Goal: Task Accomplishment & Management: Manage account settings

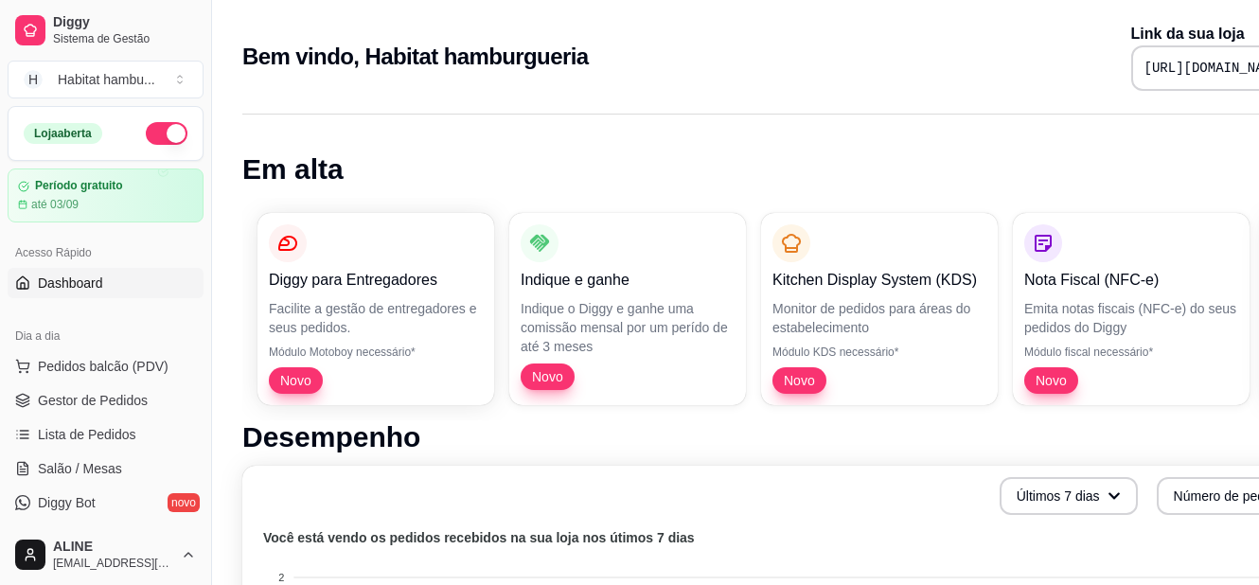
click at [748, 30] on div "Bem vindo, Habitat hamburgueria Link da sua loja [URL][DOMAIN_NAME]" at bounding box center [790, 57] width 1096 height 68
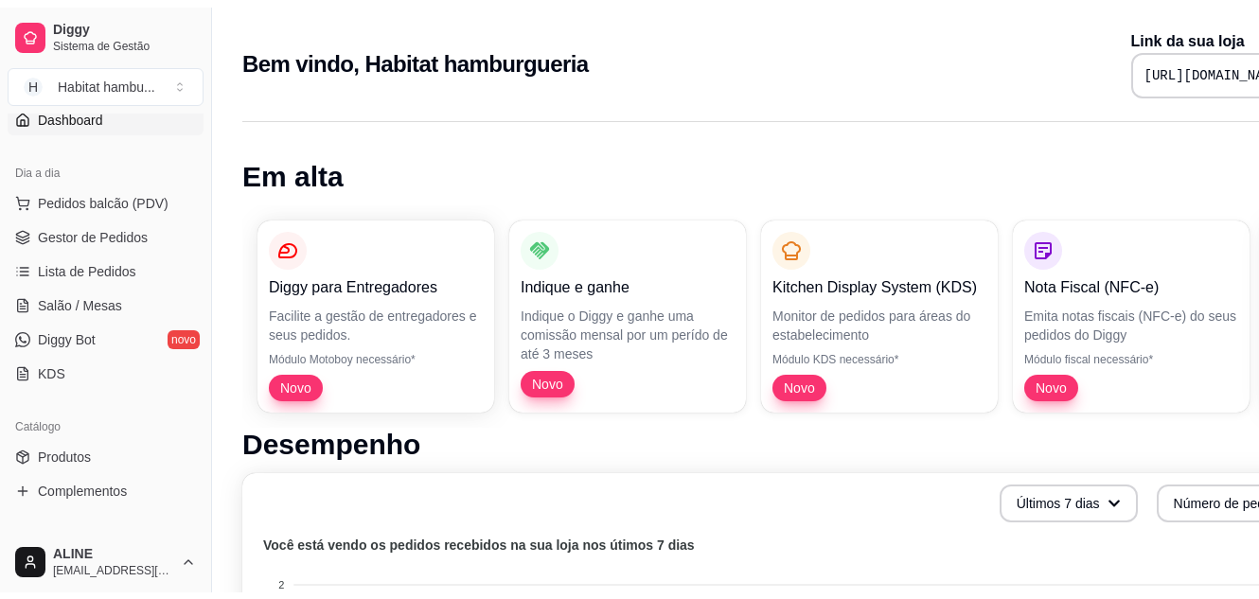
scroll to position [173, 0]
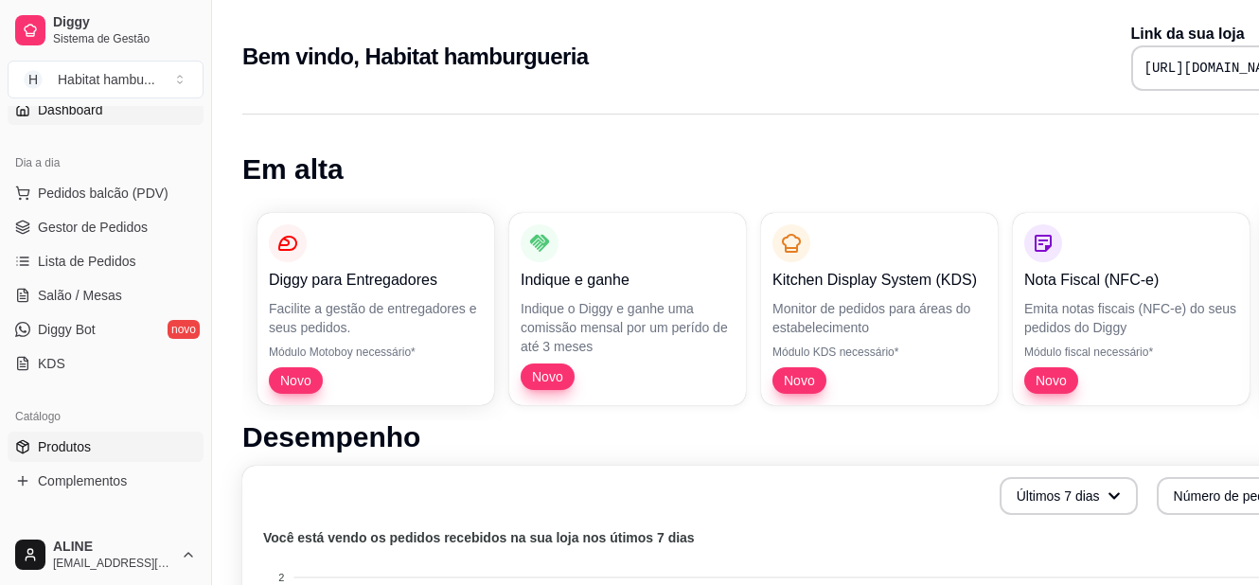
click at [69, 449] on span "Produtos" at bounding box center [64, 446] width 53 height 19
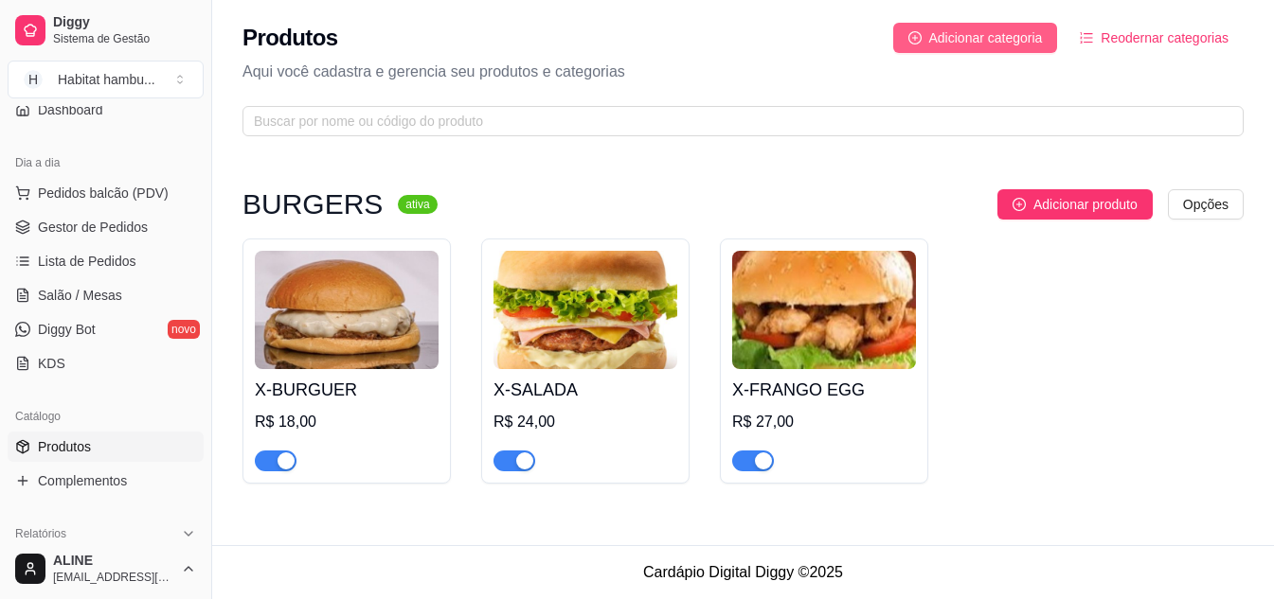
click at [948, 36] on span "Adicionar categoria" at bounding box center [986, 37] width 114 height 21
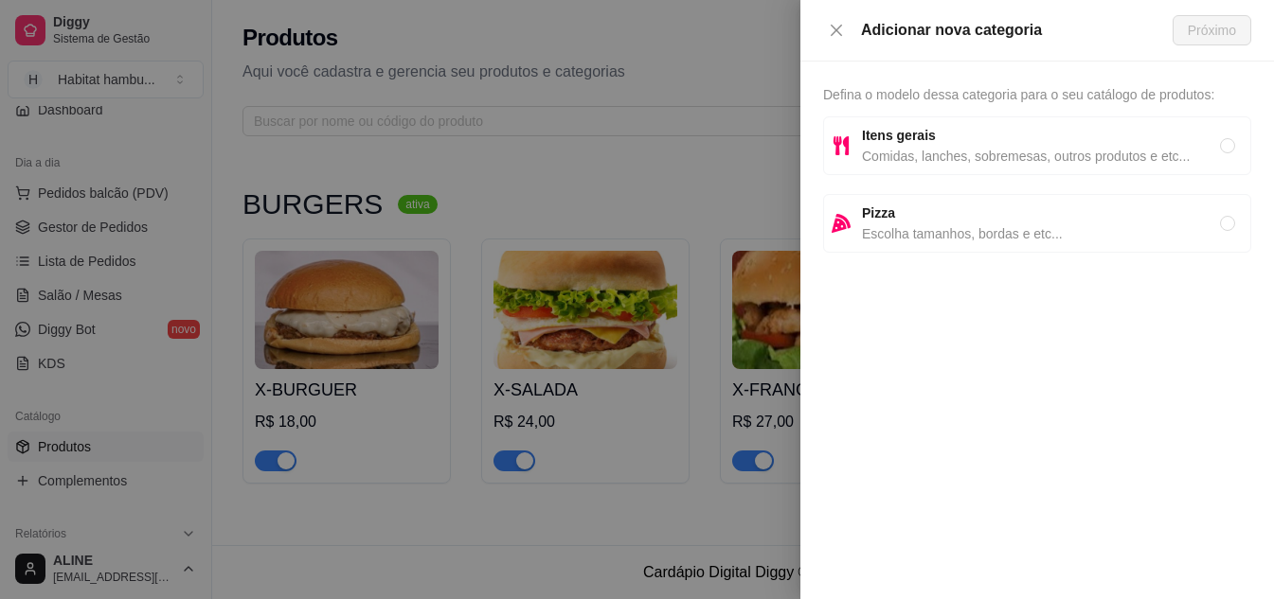
click at [908, 148] on span "Comidas, lanches, sobremesas, outros produtos e etc..." at bounding box center [1041, 156] width 358 height 21
radio input "true"
click at [1216, 31] on span "Próximo" at bounding box center [1211, 30] width 48 height 21
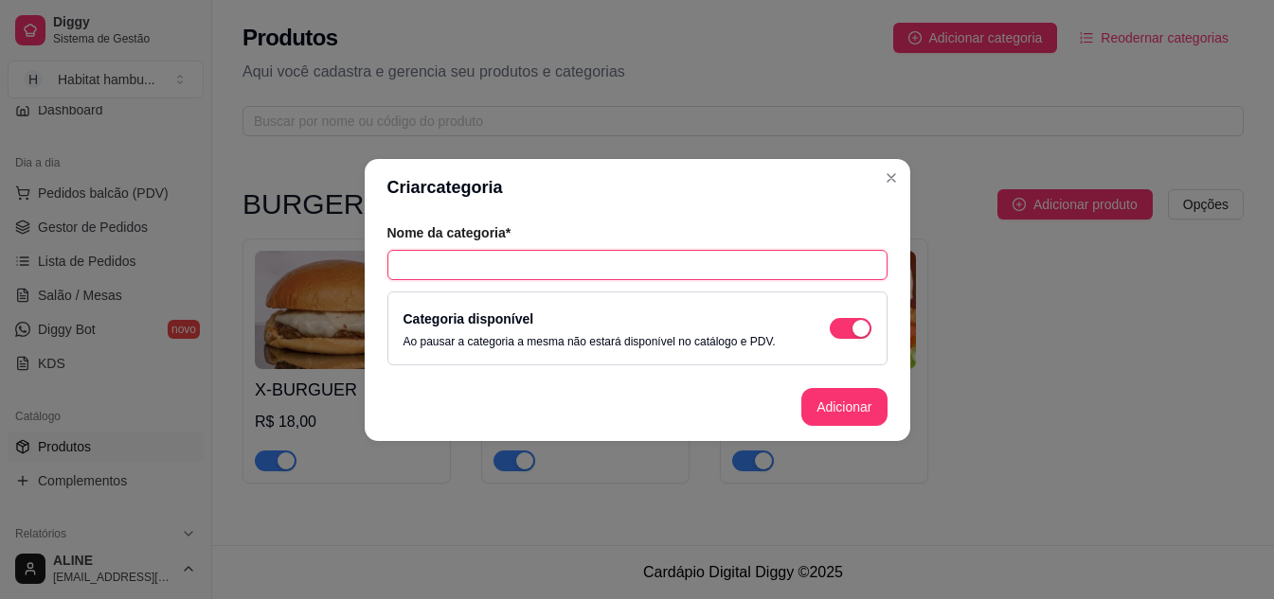
click at [650, 261] on input "text" at bounding box center [637, 265] width 500 height 30
type input "PORÇÕES"
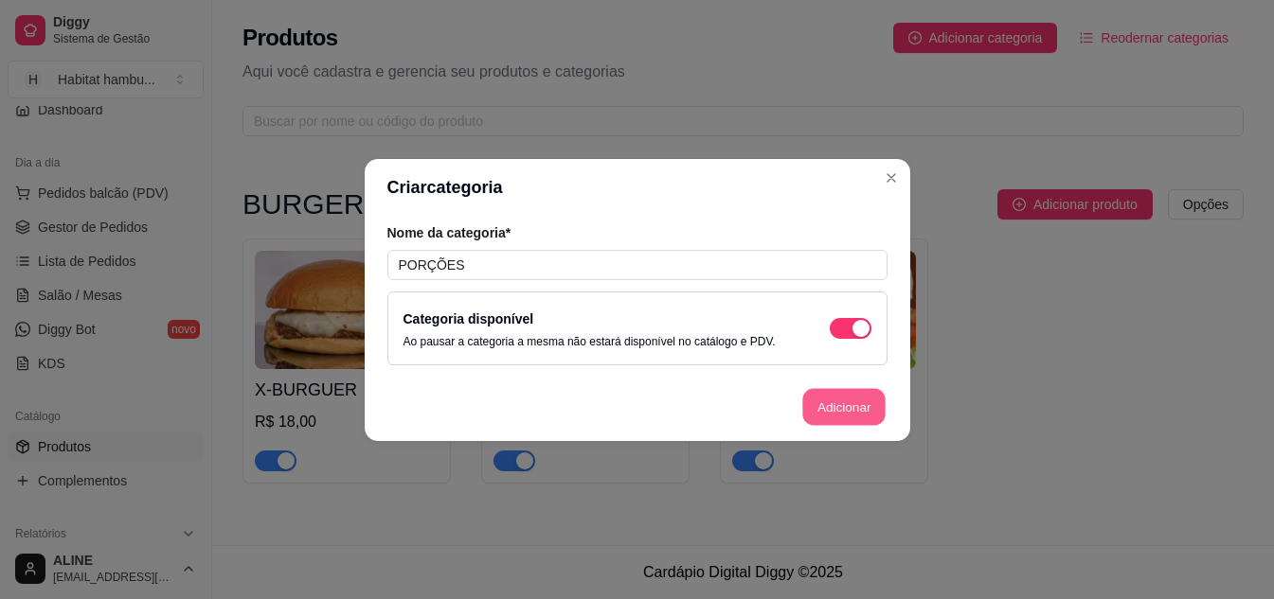
click at [848, 414] on button "Adicionar" at bounding box center [843, 406] width 83 height 37
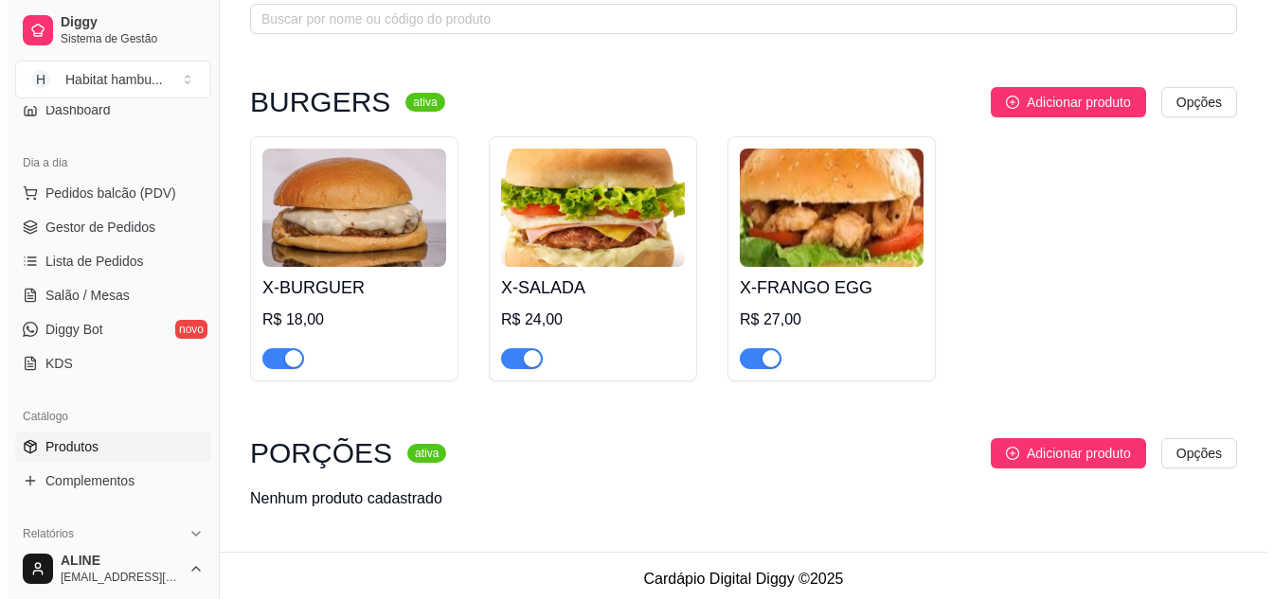
scroll to position [110, 0]
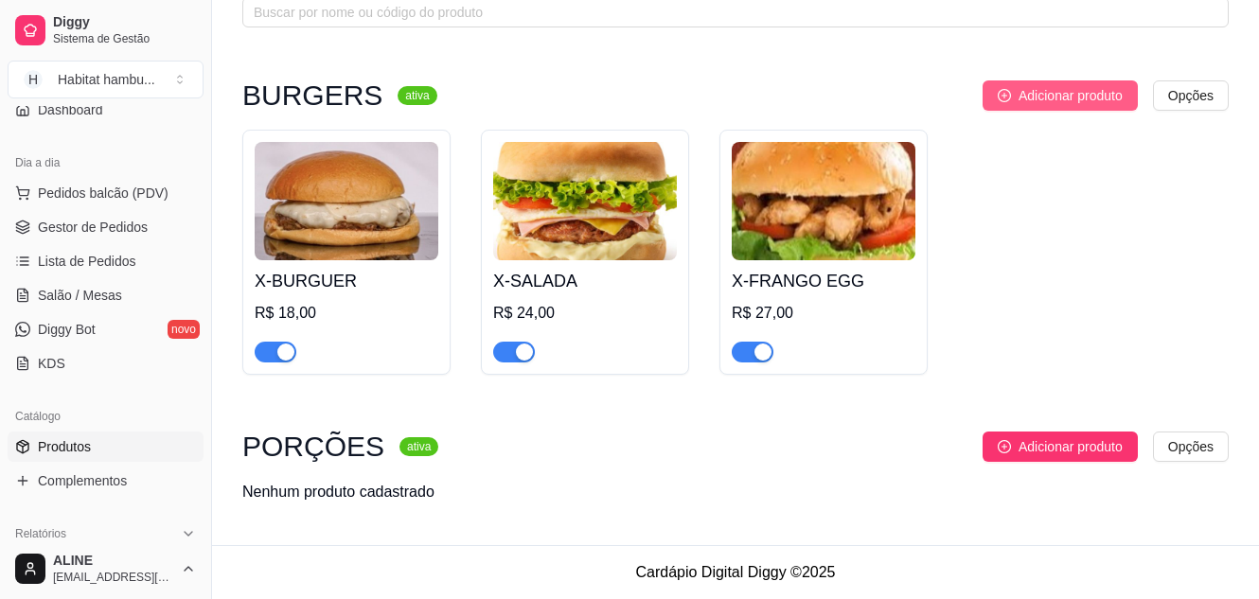
click at [1057, 99] on span "Adicionar produto" at bounding box center [1071, 95] width 104 height 21
click at [1068, 92] on span "Adicionar produto" at bounding box center [1071, 95] width 104 height 21
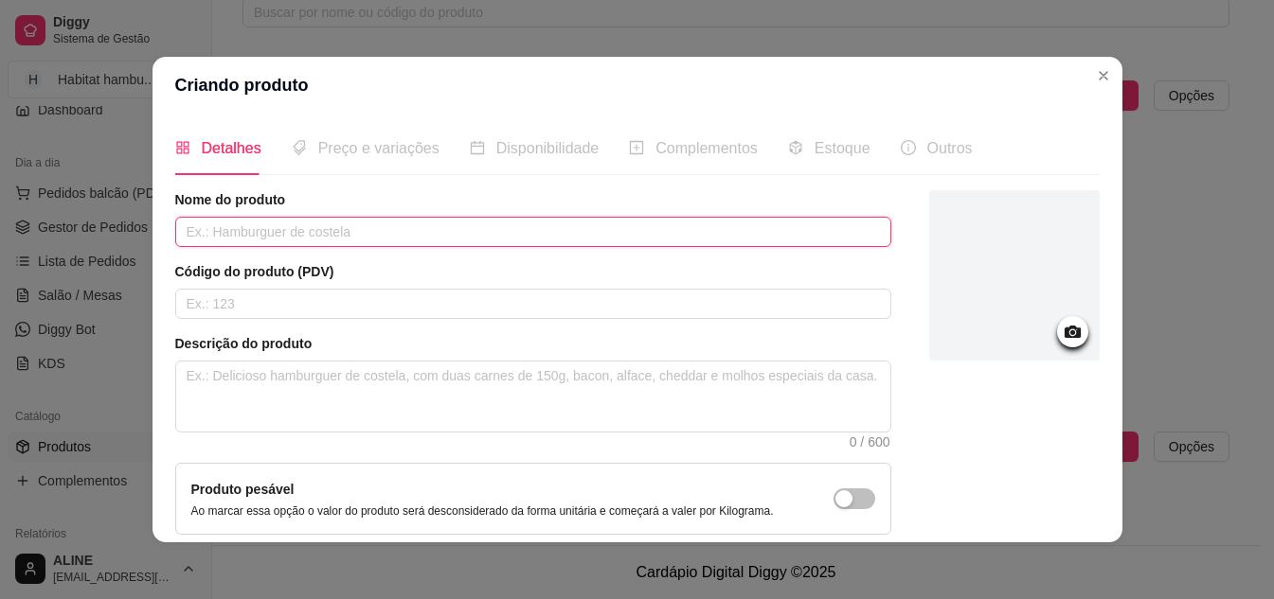
click at [330, 229] on input "text" at bounding box center [533, 232] width 716 height 30
type input "X-CEBOLITOS"
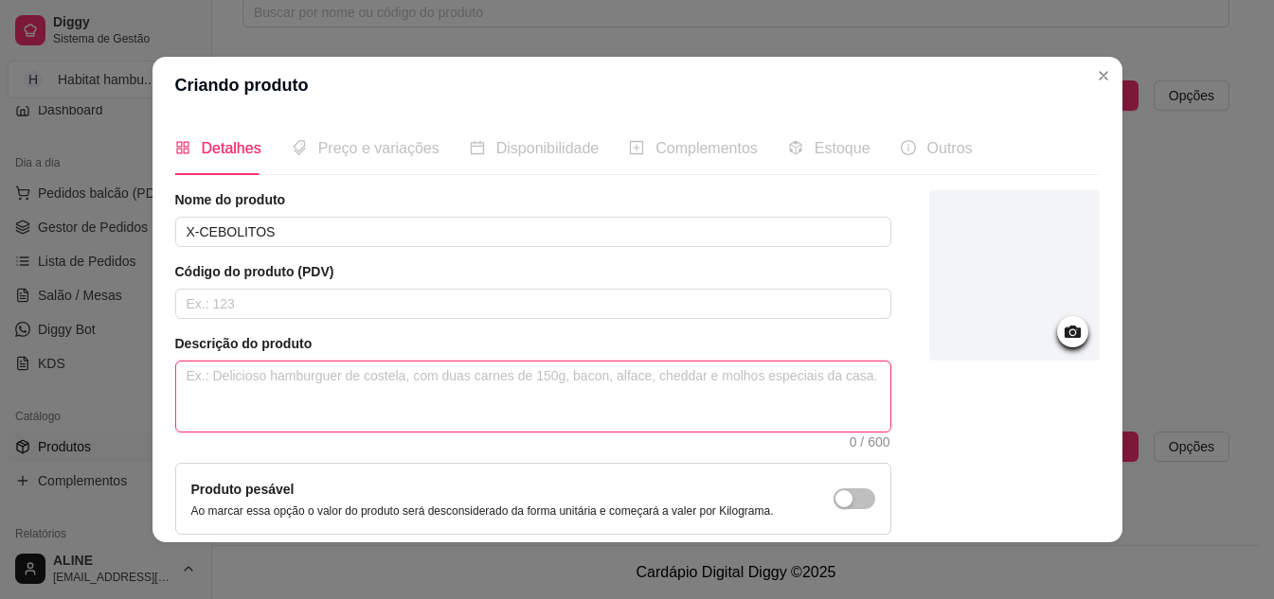
click at [231, 388] on textarea at bounding box center [533, 397] width 714 height 70
paste textarea "Pão de x, hambúrguer, cebola chapeada, ovo, presunto, queijo mussarela, alface,…"
type textarea "Pão de x, hambúrguer, cebola chapeada, ovo, presunto, queijo mussarela, alface,…"
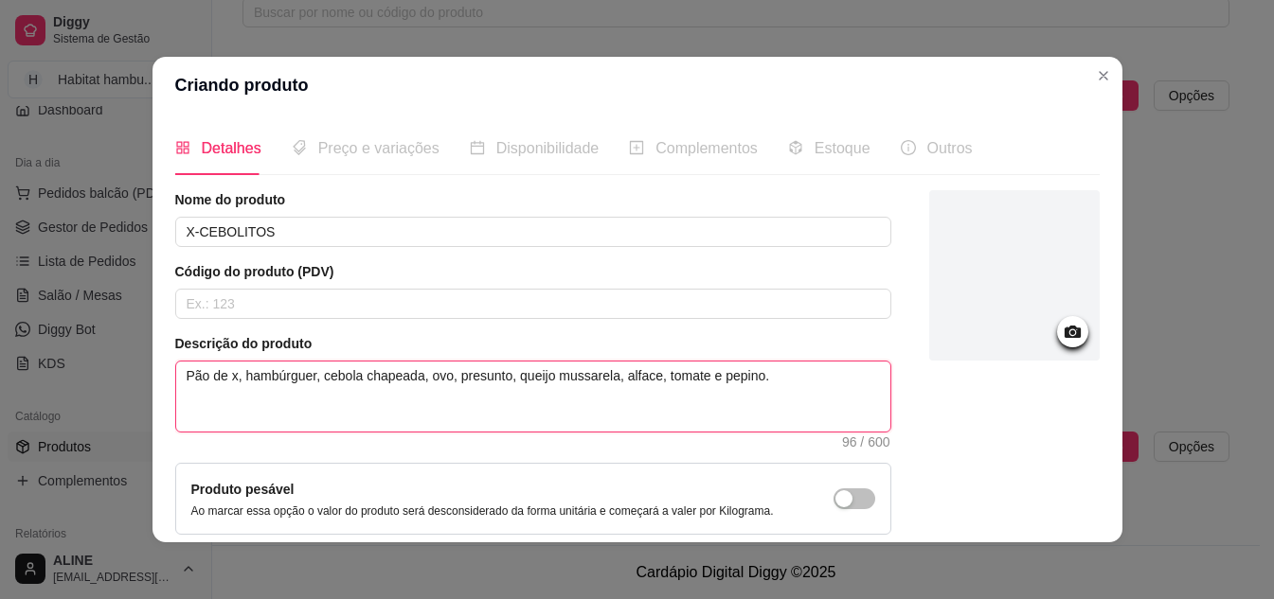
type textarea "Pão de x, hambúrguer, cebola chapeada, ovo, presunto, queijo mussarela, alface,…"
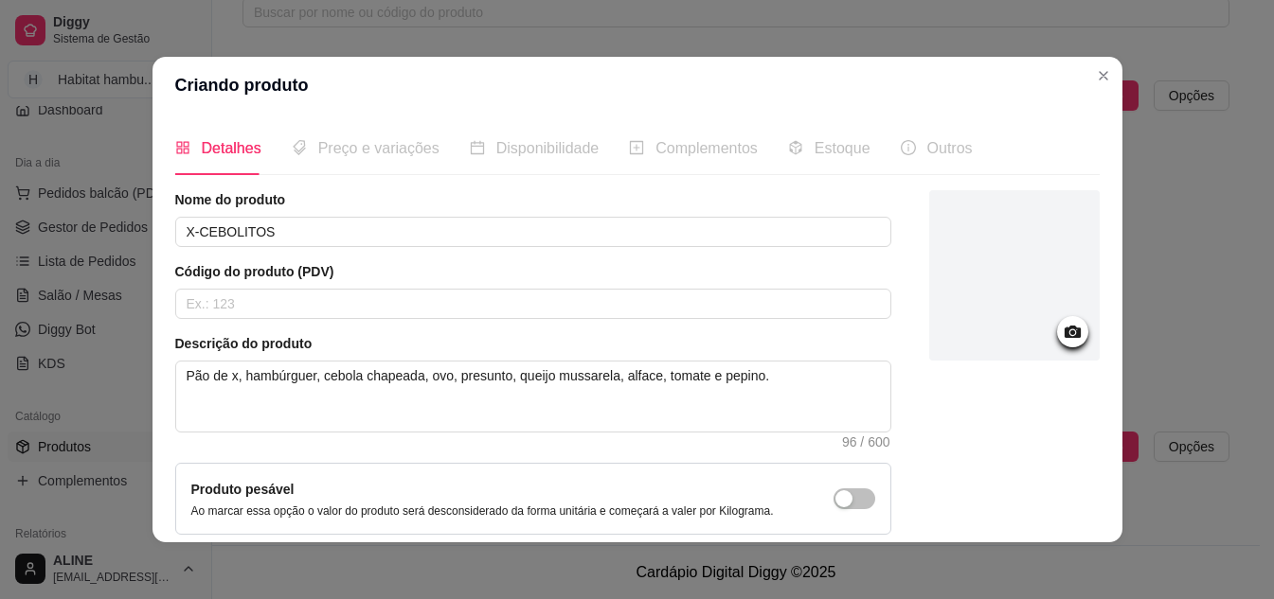
click at [1061, 330] on icon at bounding box center [1072, 332] width 22 height 22
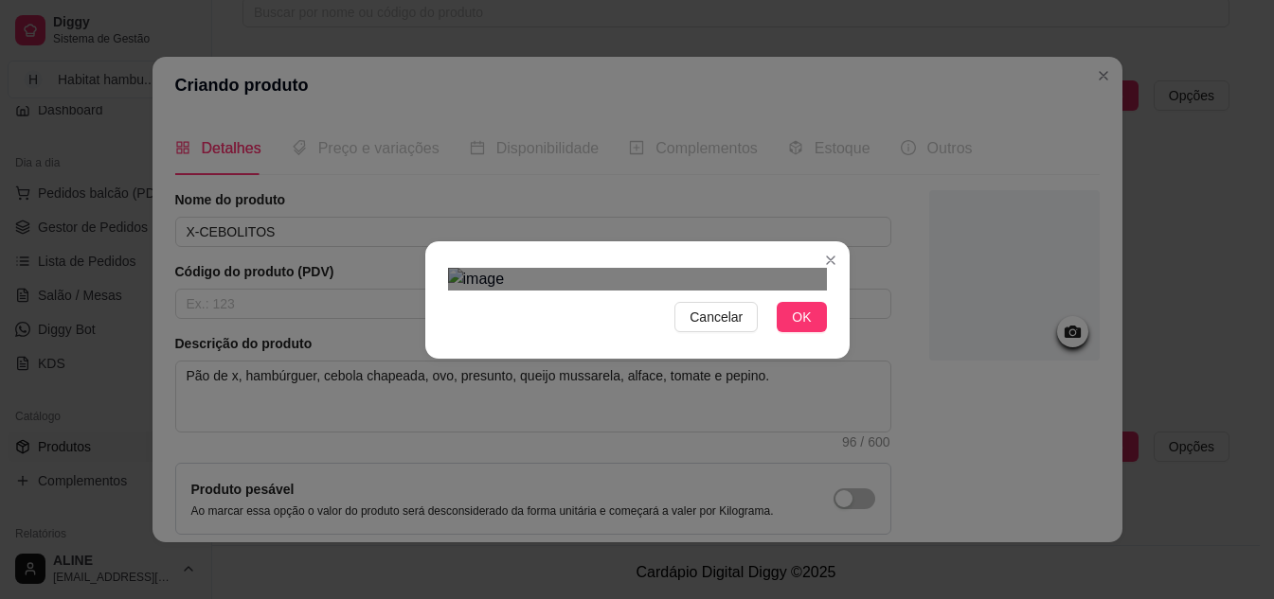
click at [837, 260] on div "Cancelar OK" at bounding box center [637, 300] width 424 height 80
click at [430, 260] on div "Cancelar OK" at bounding box center [637, 300] width 424 height 80
click at [632, 377] on div "Use the arrow keys to move the crop selection area" at bounding box center [637, 530] width 379 height 379
click at [793, 328] on span "OK" at bounding box center [801, 317] width 19 height 21
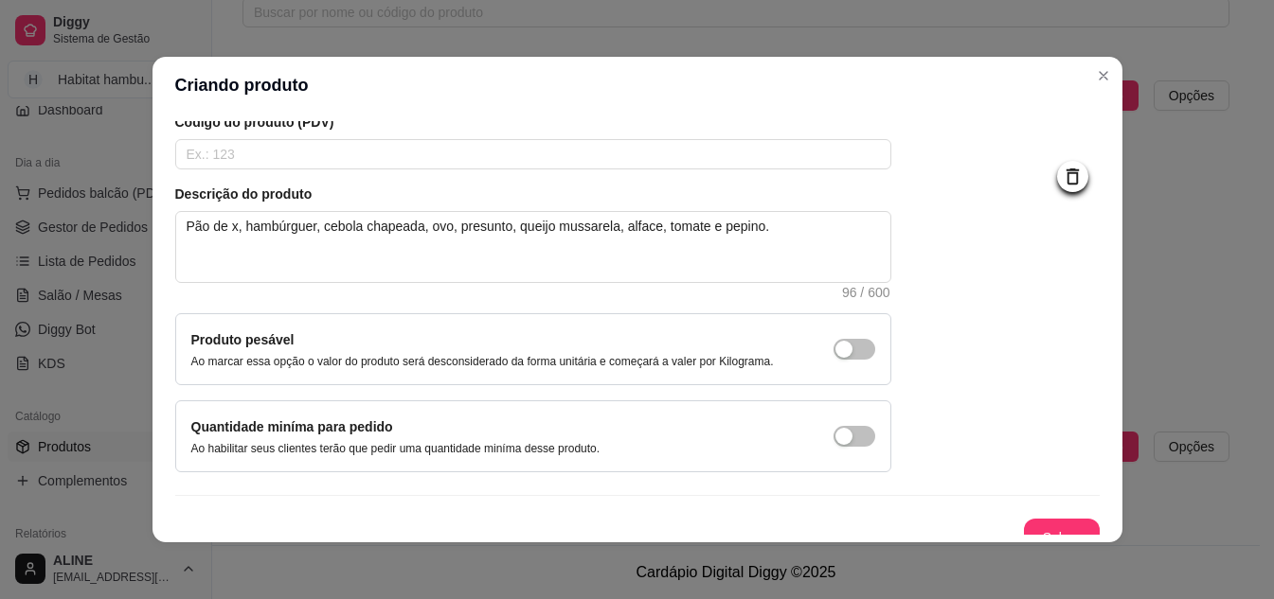
scroll to position [171, 0]
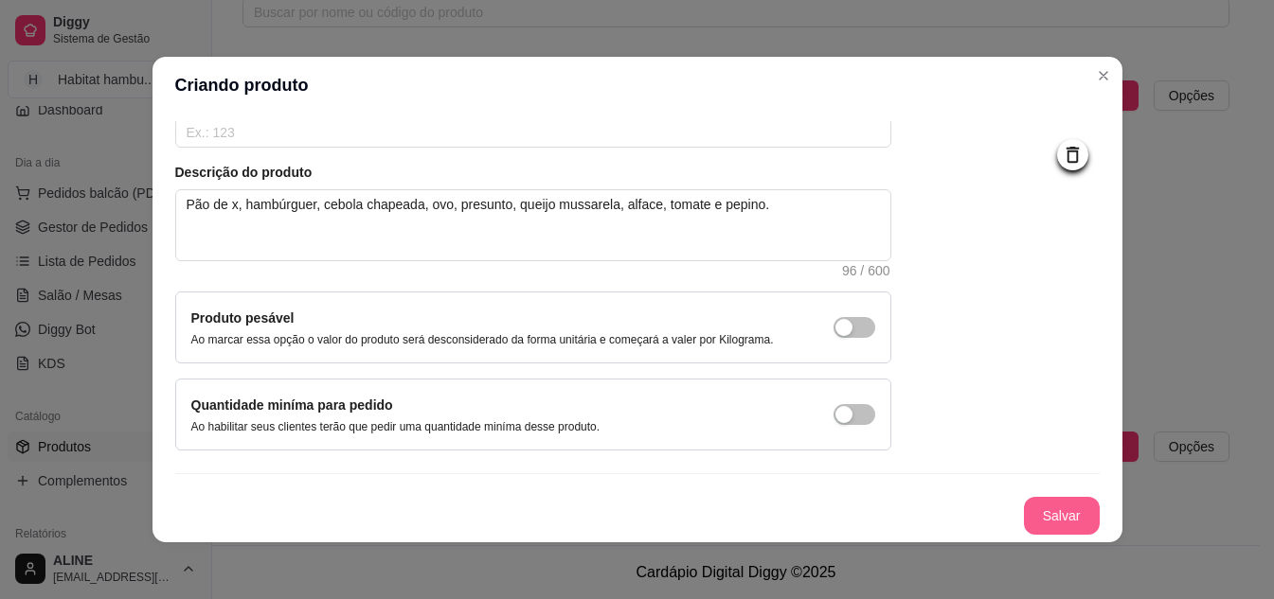
click at [1039, 507] on button "Salvar" at bounding box center [1062, 516] width 76 height 38
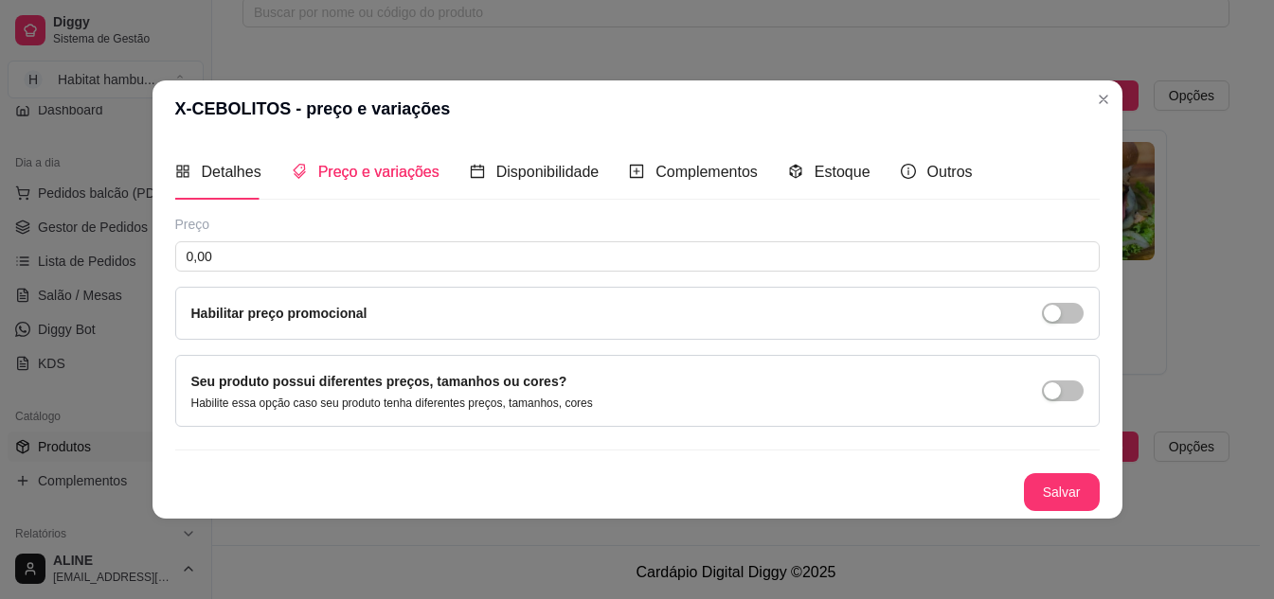
scroll to position [0, 0]
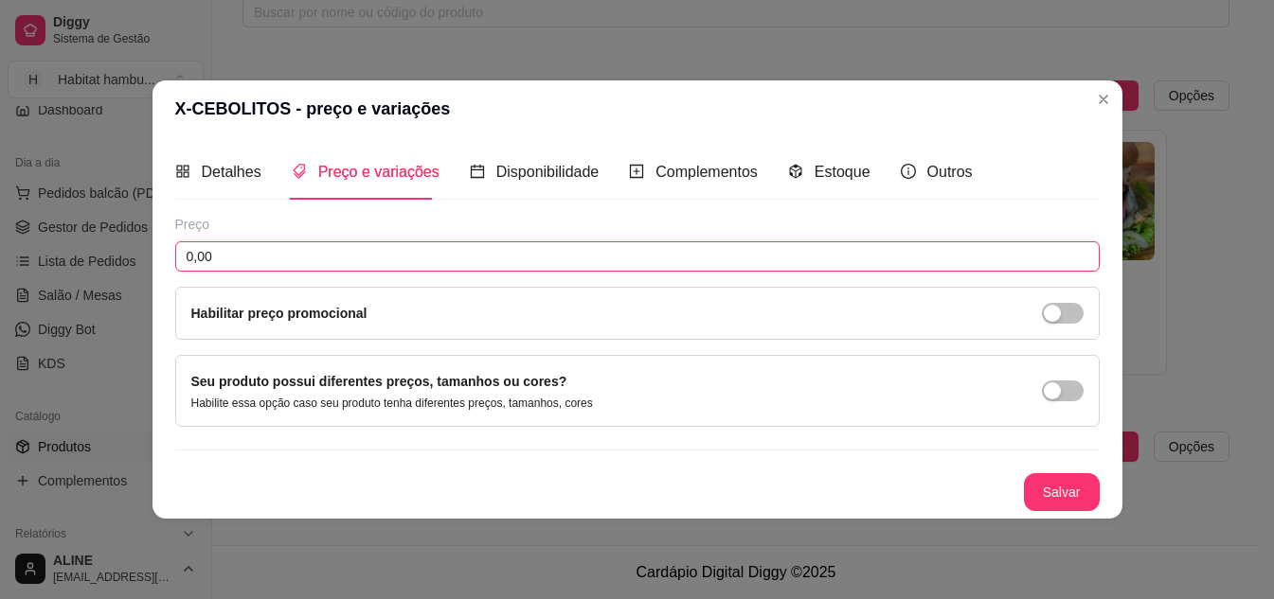
click at [313, 260] on input "0,00" at bounding box center [637, 256] width 924 height 30
type input "27,00"
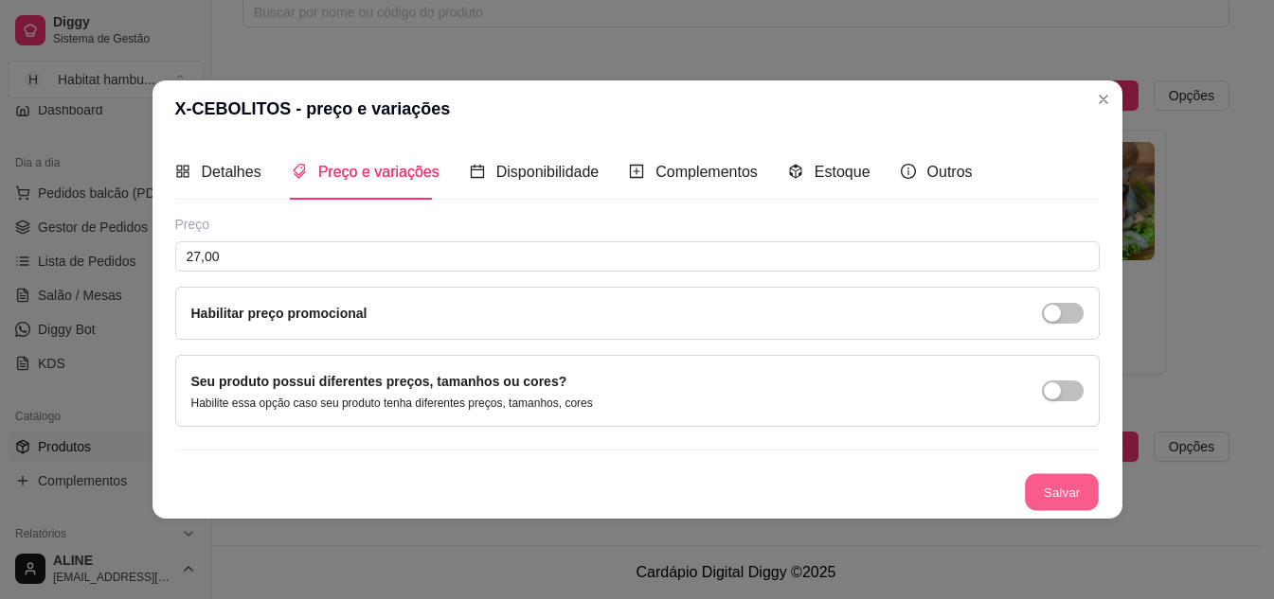
click at [1052, 496] on button "Salvar" at bounding box center [1062, 491] width 74 height 37
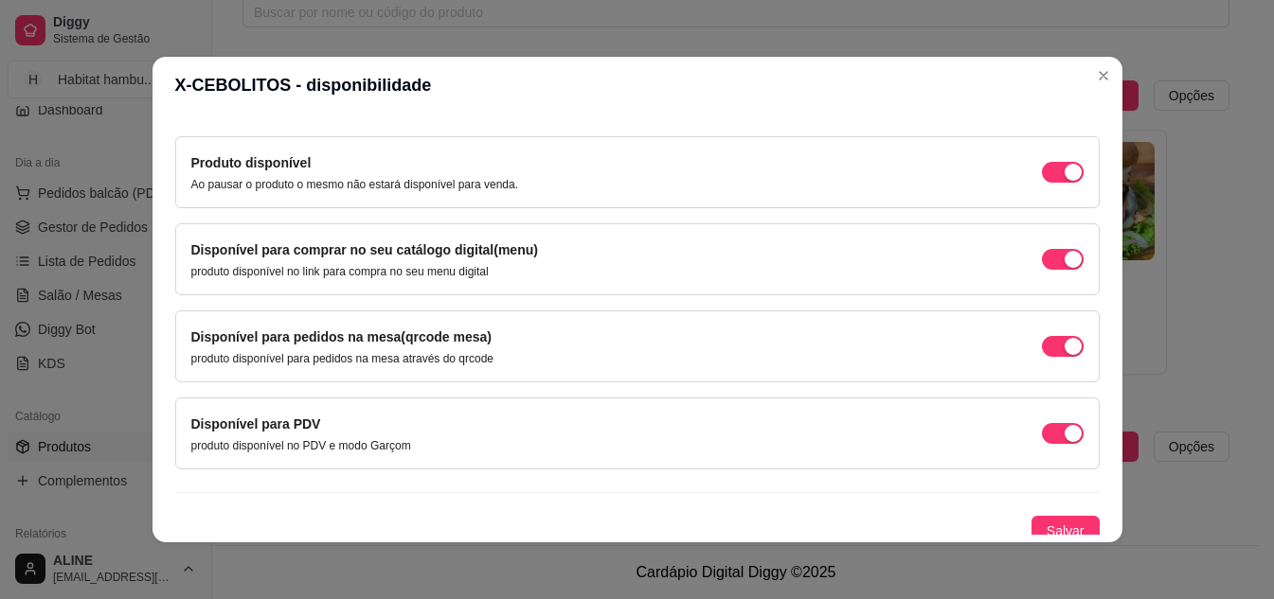
scroll to position [179, 0]
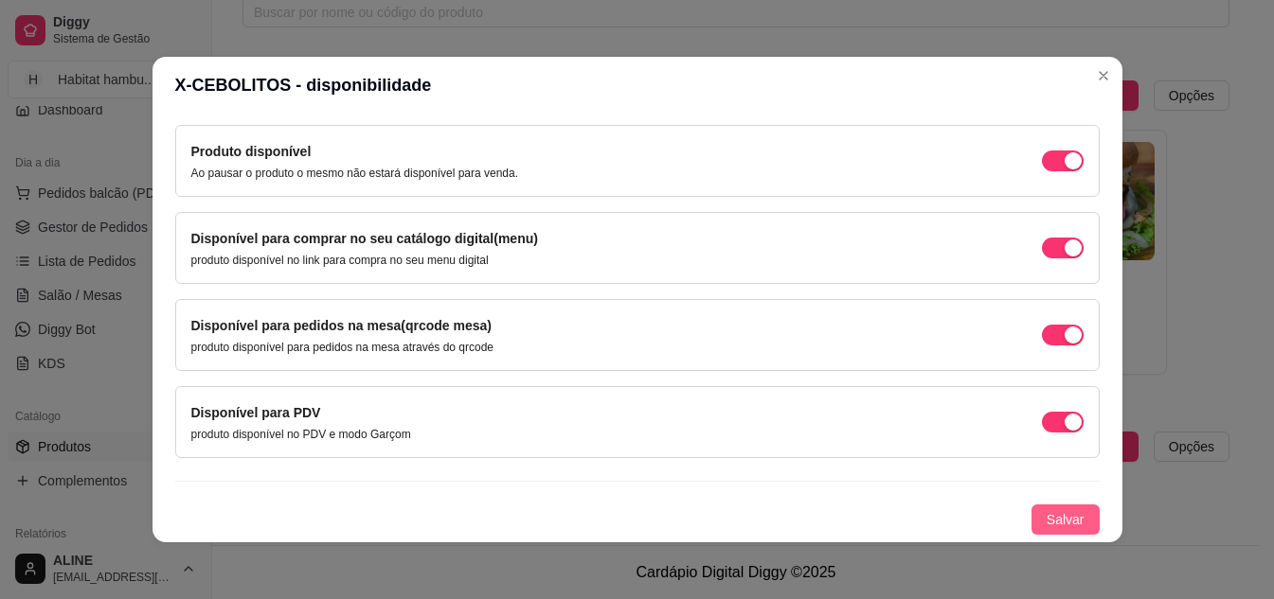
click at [1051, 526] on span "Salvar" at bounding box center [1065, 519] width 38 height 21
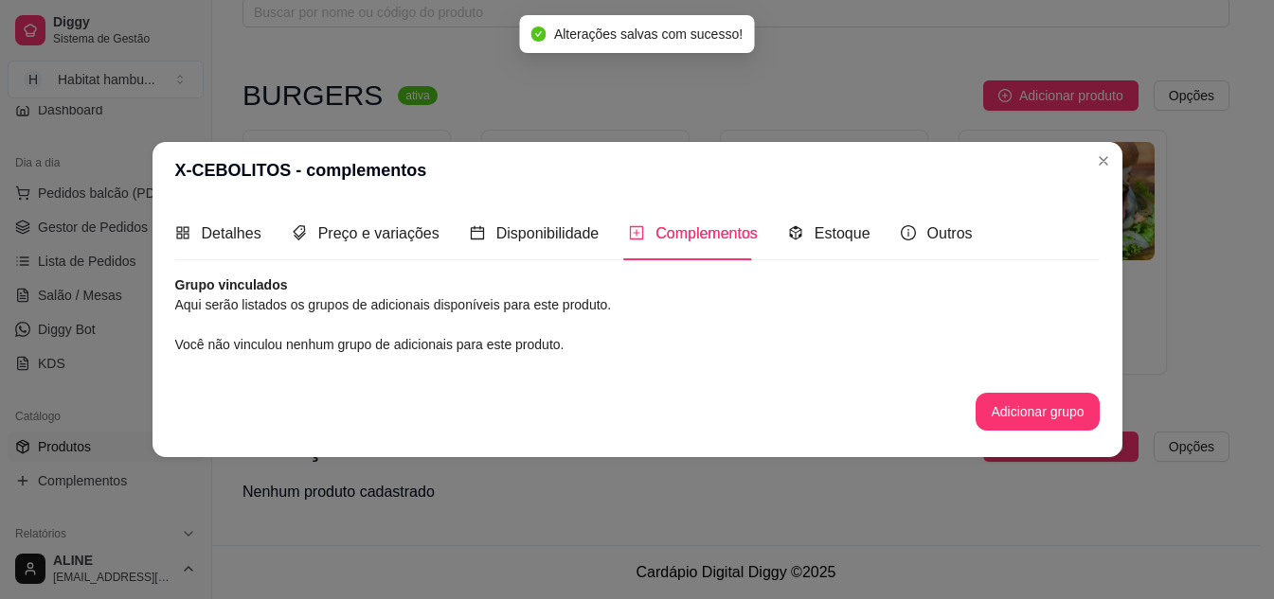
scroll to position [0, 0]
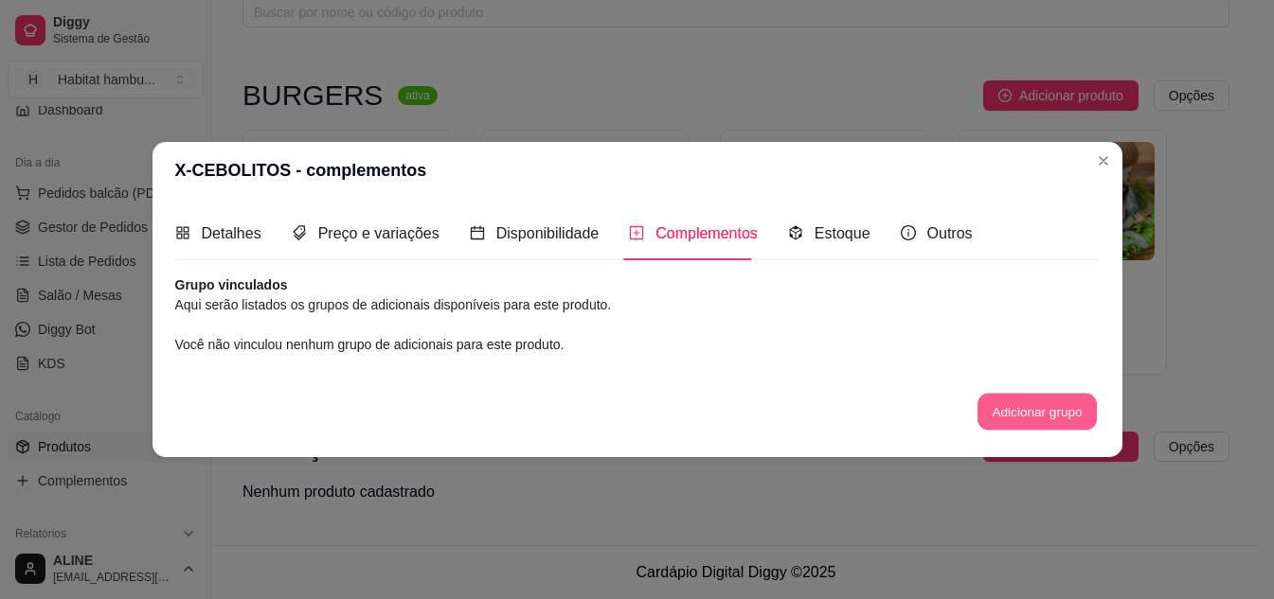
click at [1035, 417] on button "Adicionar grupo" at bounding box center [1036, 412] width 119 height 37
click at [823, 236] on span "Estoque" at bounding box center [842, 233] width 56 height 16
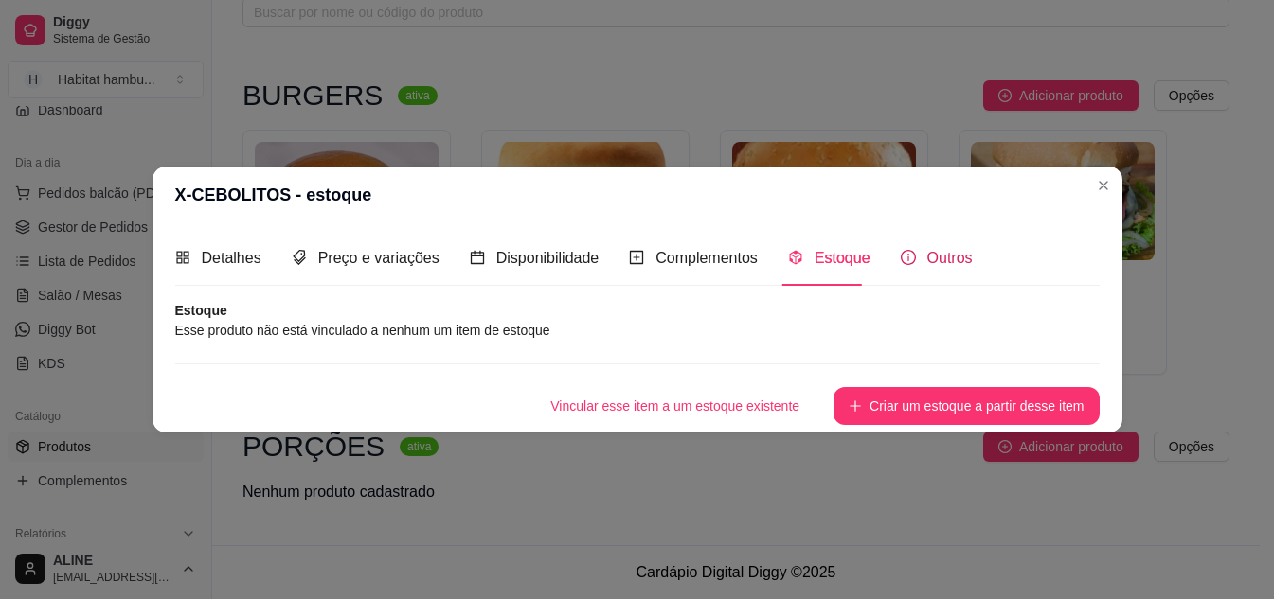
click at [937, 262] on span "Outros" at bounding box center [949, 258] width 45 height 16
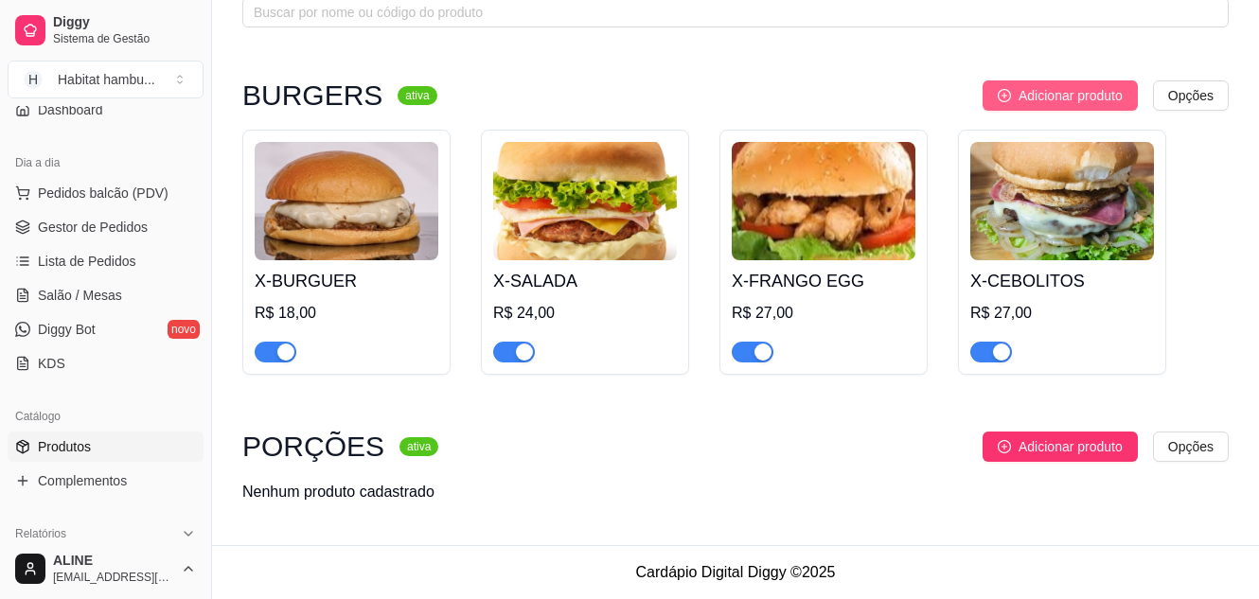
click at [1090, 91] on span "Adicionar produto" at bounding box center [1071, 95] width 104 height 21
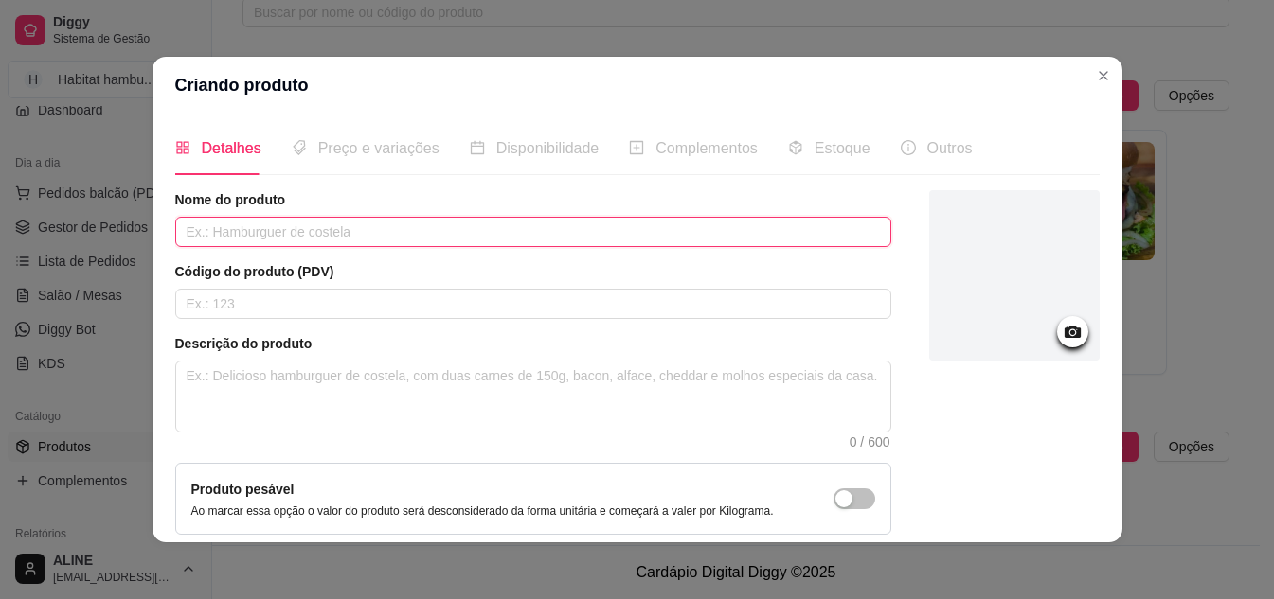
click at [330, 228] on input "text" at bounding box center [533, 232] width 716 height 30
type input "X-TURBINADO"
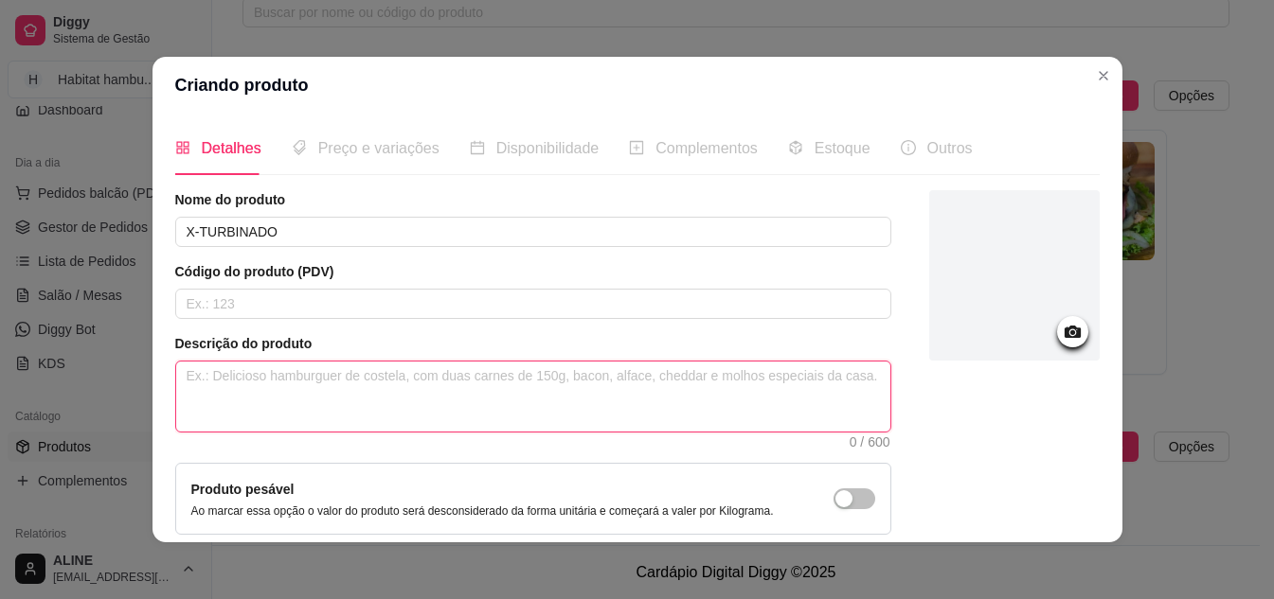
click at [228, 387] on textarea at bounding box center [533, 397] width 714 height 70
paste textarea "Pão de x, 2 hambúrgueres, 2 queijos mussarela, 2 presuntos e ovo."
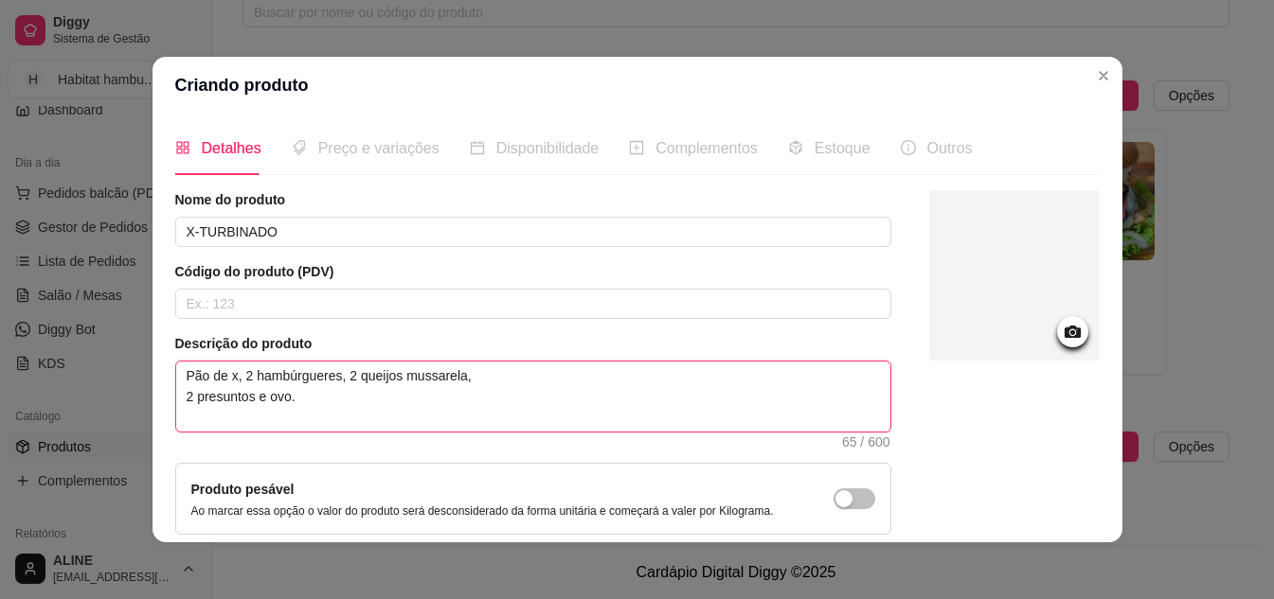
type textarea "Pão de x, 2 hambúrgueres, 2 queijos mussarela, 2 presuntos e ovo."
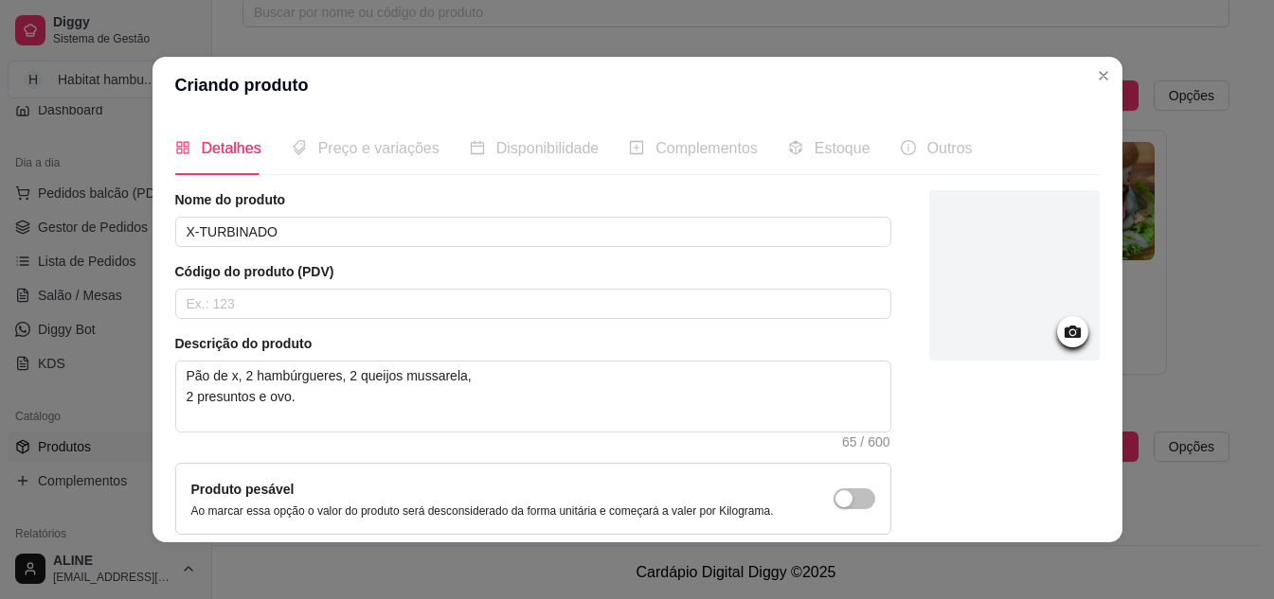
click at [1069, 334] on circle at bounding box center [1071, 332] width 5 height 5
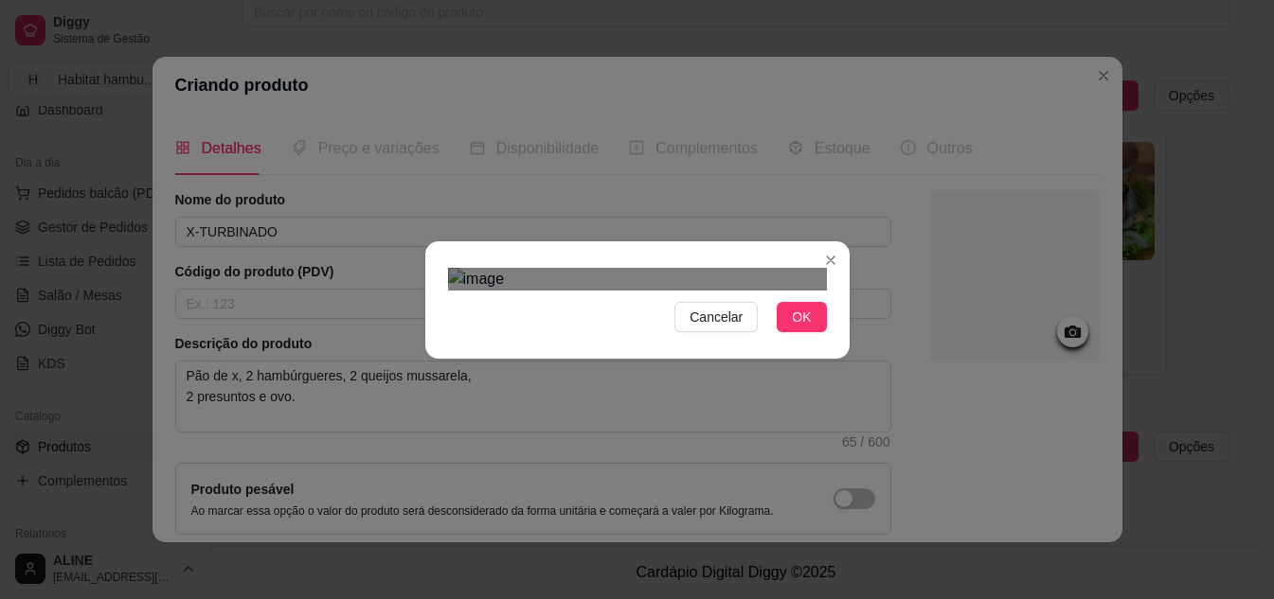
click at [619, 380] on div "Use the arrow keys to move the crop selection area" at bounding box center [638, 550] width 341 height 341
click at [659, 380] on div "Use the arrow keys to move the crop selection area" at bounding box center [638, 550] width 341 height 341
click at [659, 371] on div "Use the arrow keys to move the crop selection area" at bounding box center [638, 541] width 341 height 341
click at [793, 328] on span "OK" at bounding box center [801, 317] width 19 height 21
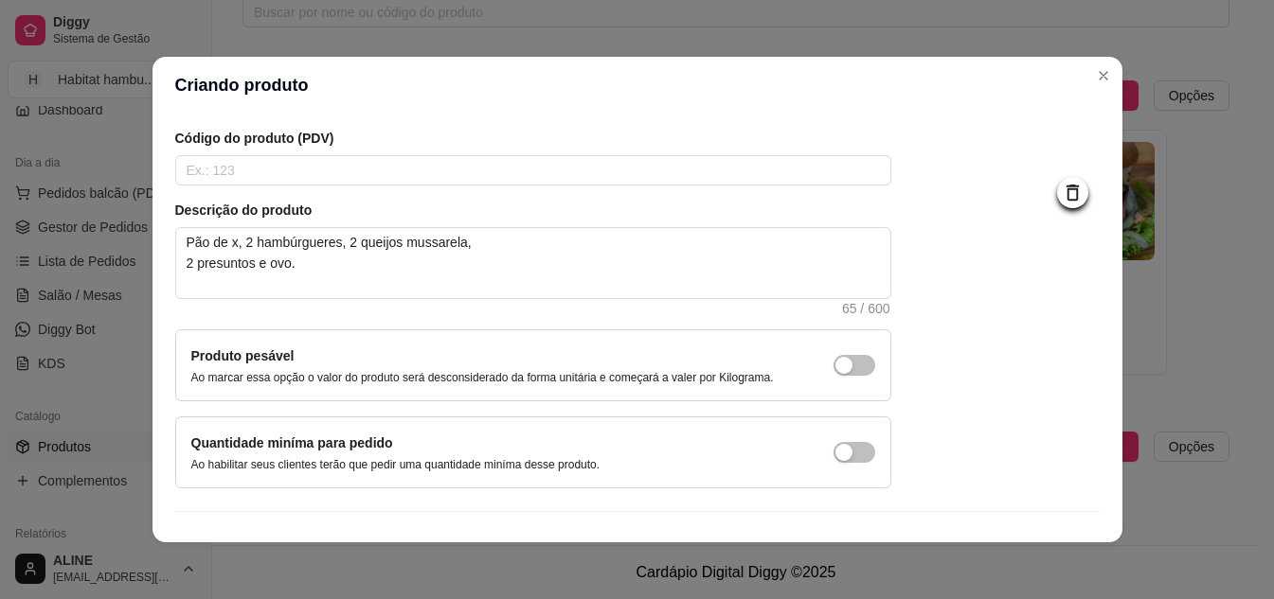
scroll to position [171, 0]
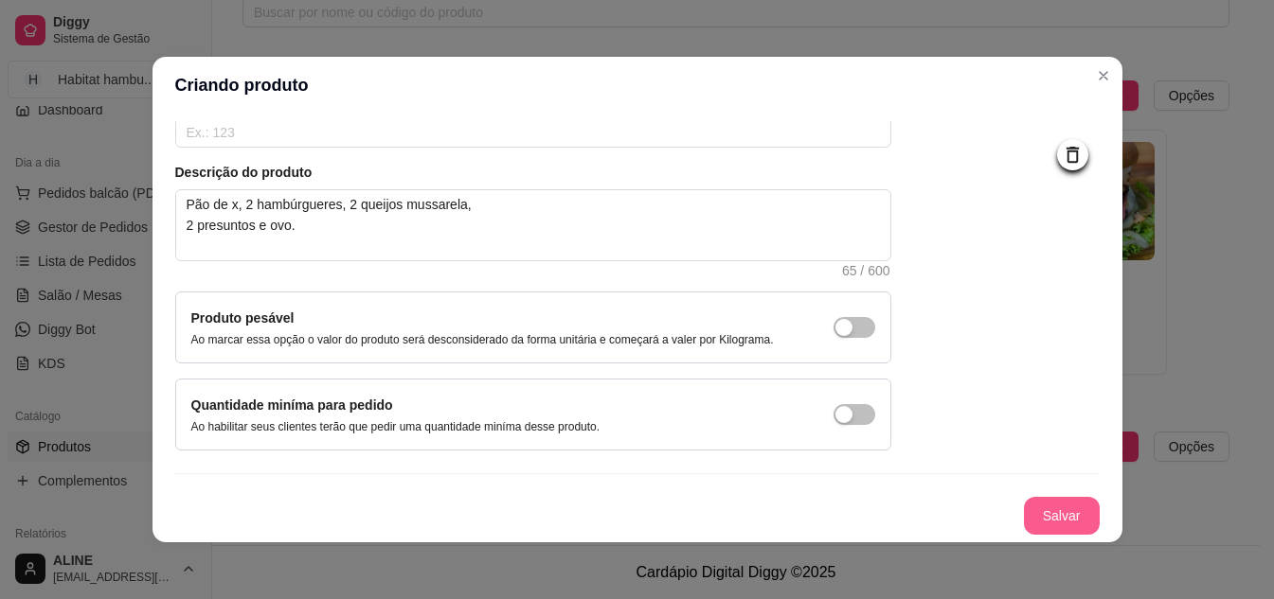
click at [1031, 513] on button "Salvar" at bounding box center [1062, 516] width 76 height 38
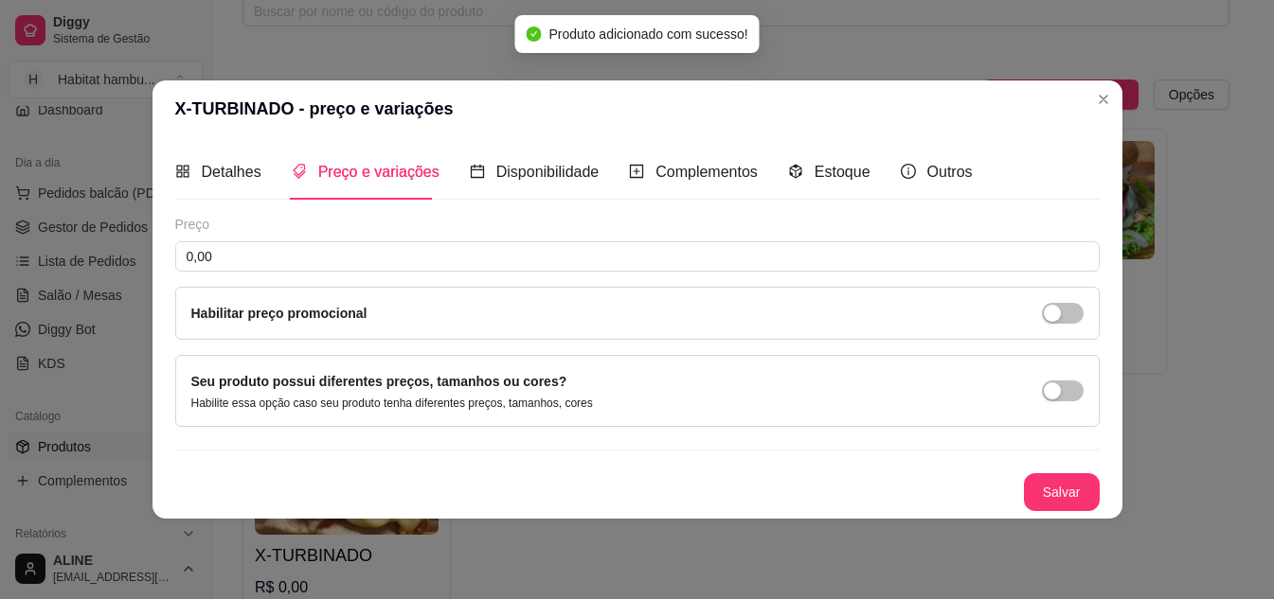
scroll to position [0, 0]
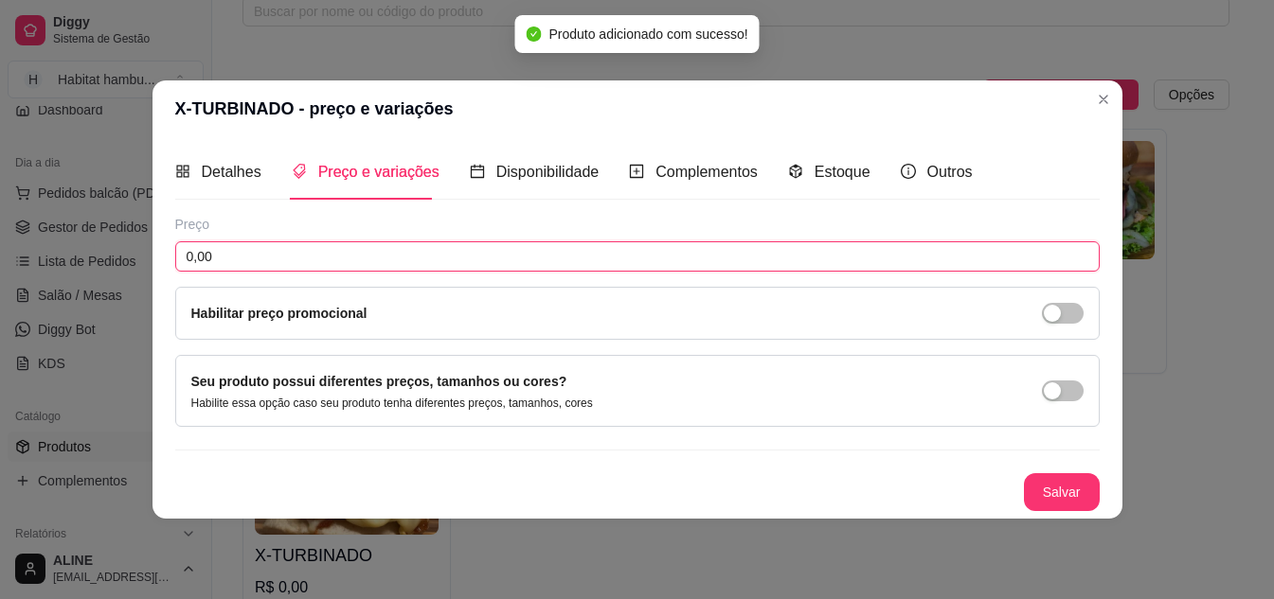
click at [221, 249] on input "0,00" at bounding box center [637, 256] width 924 height 30
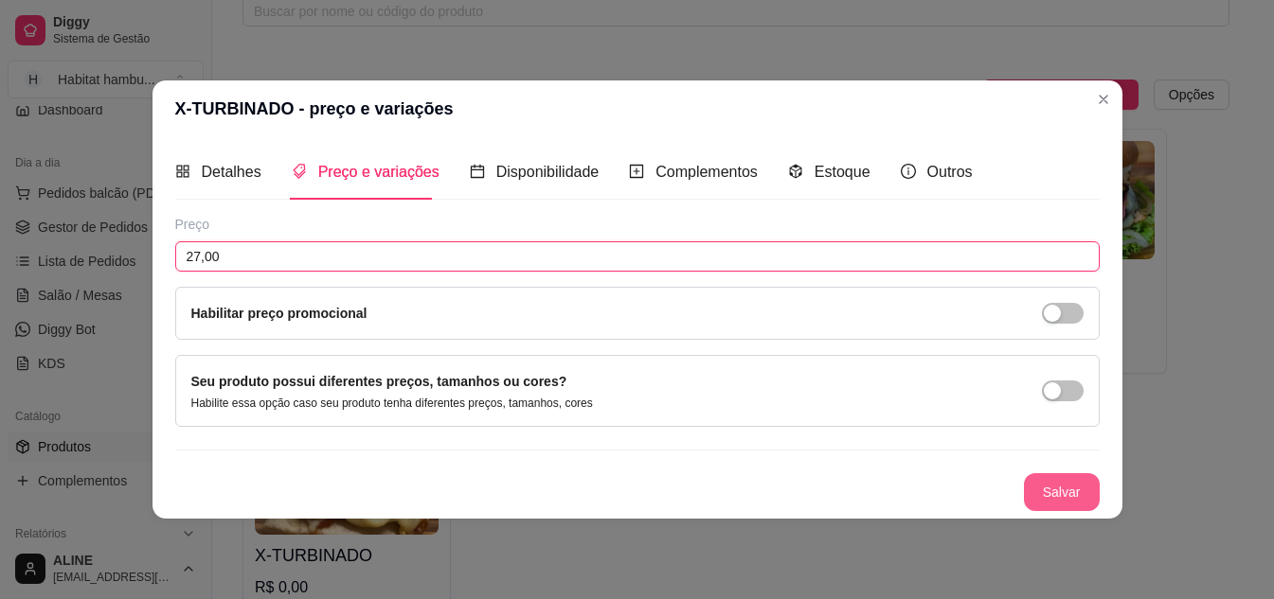
type input "27,00"
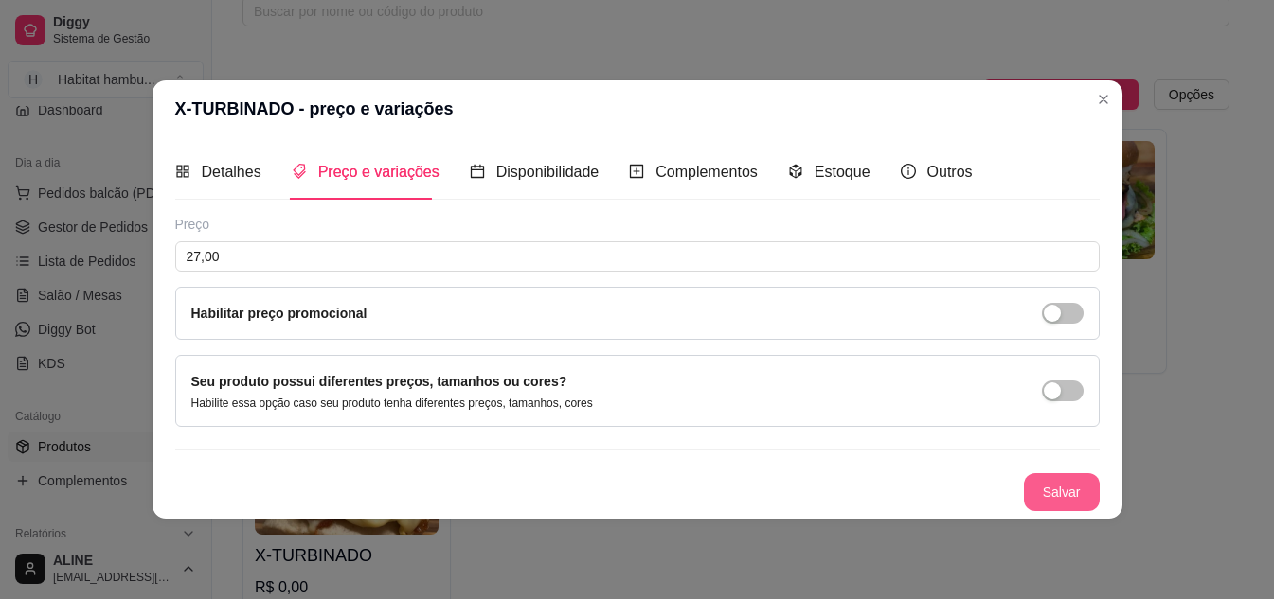
click at [1043, 489] on button "Salvar" at bounding box center [1062, 492] width 76 height 38
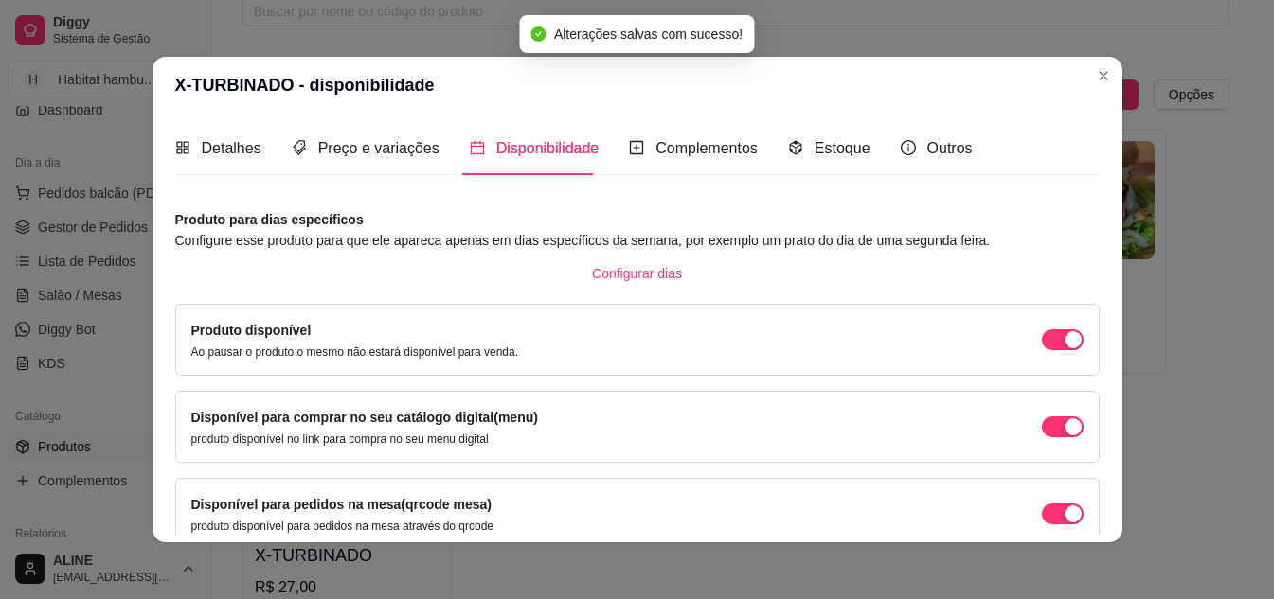
scroll to position [179, 0]
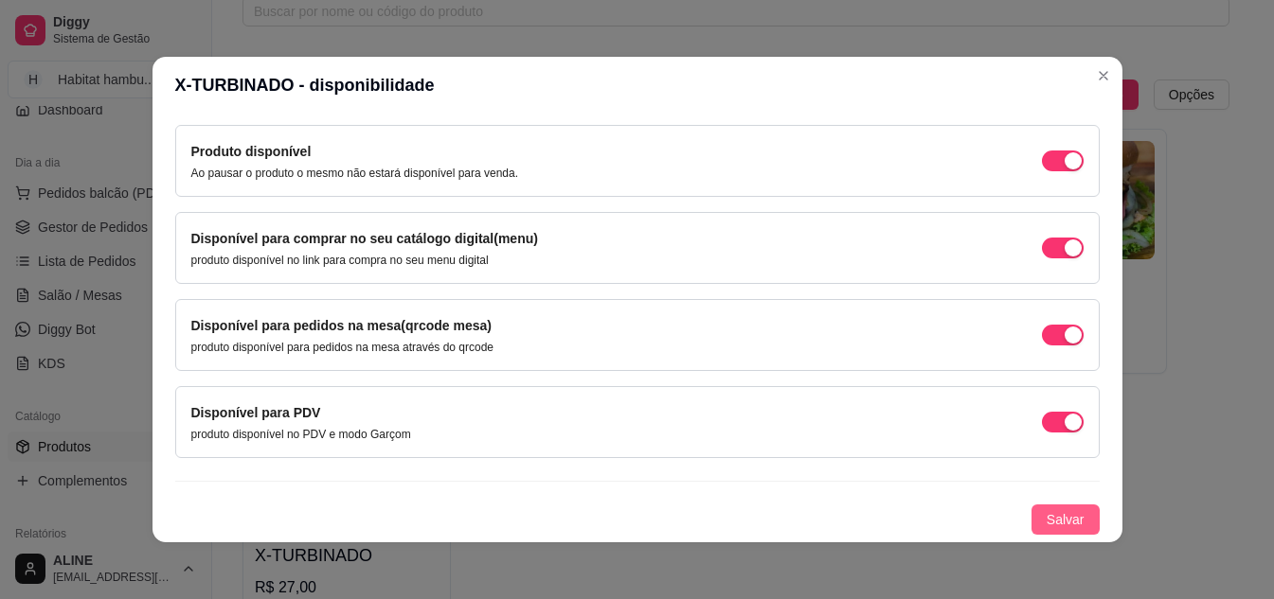
click at [1053, 521] on span "Salvar" at bounding box center [1065, 519] width 38 height 21
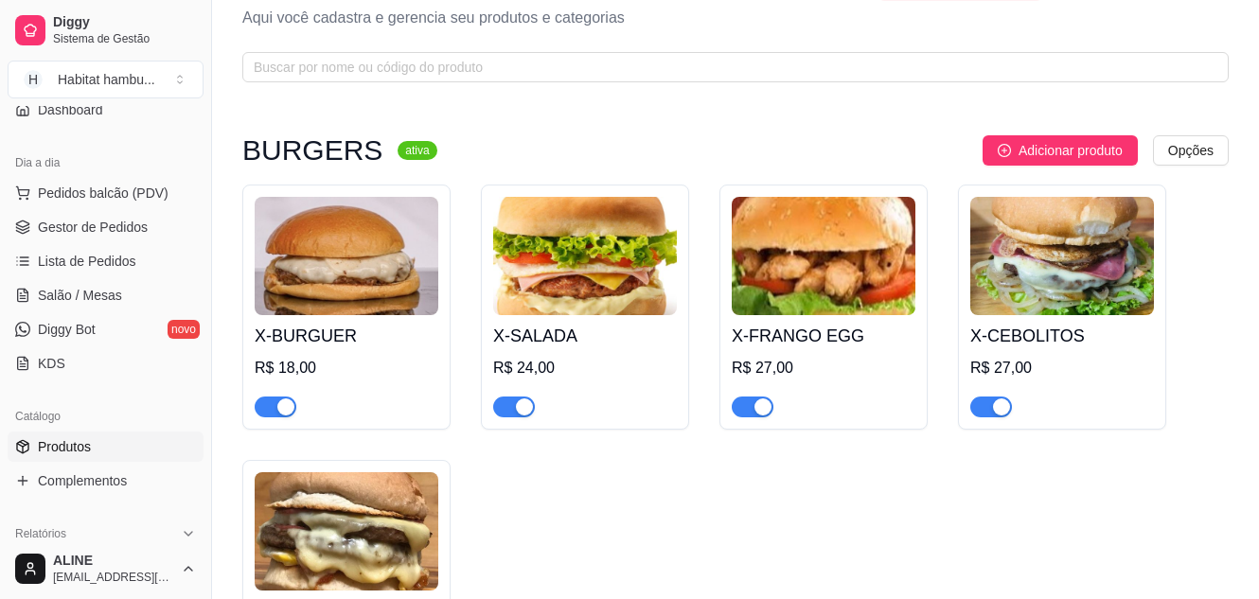
scroll to position [50, 0]
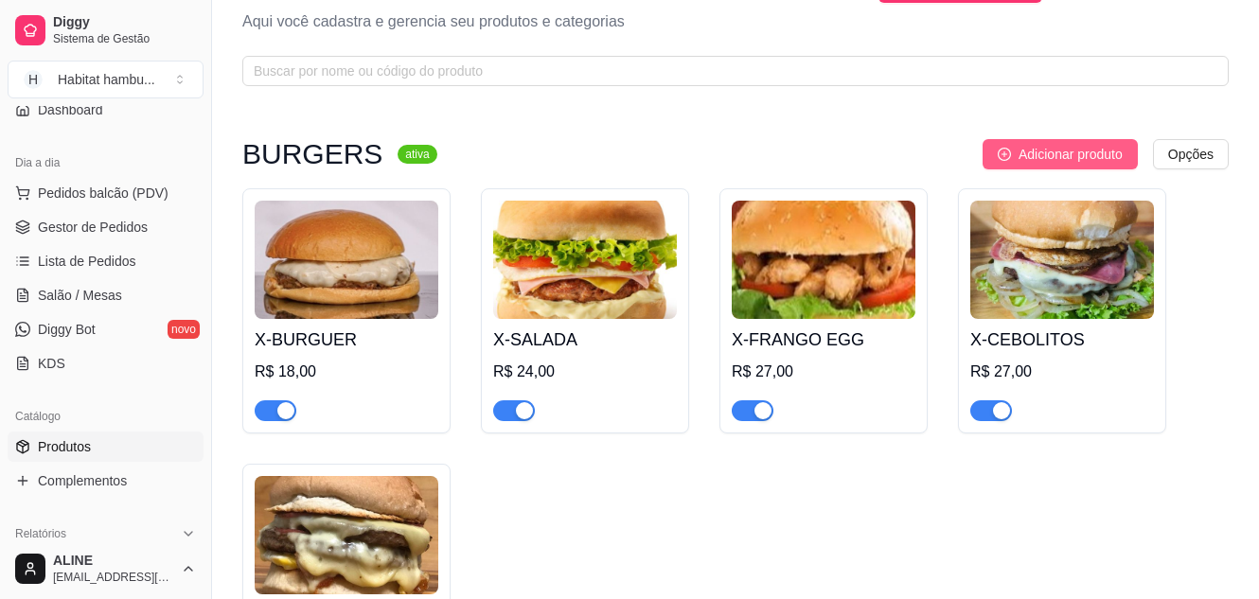
click at [1090, 163] on span "Adicionar produto" at bounding box center [1071, 154] width 104 height 21
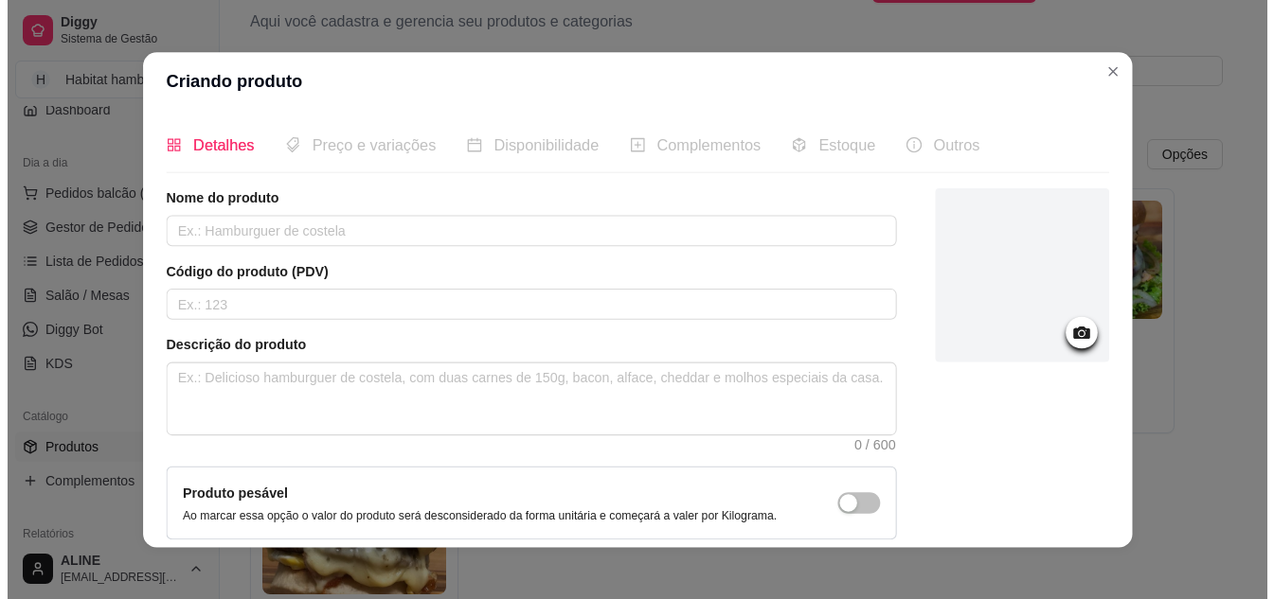
scroll to position [119, 0]
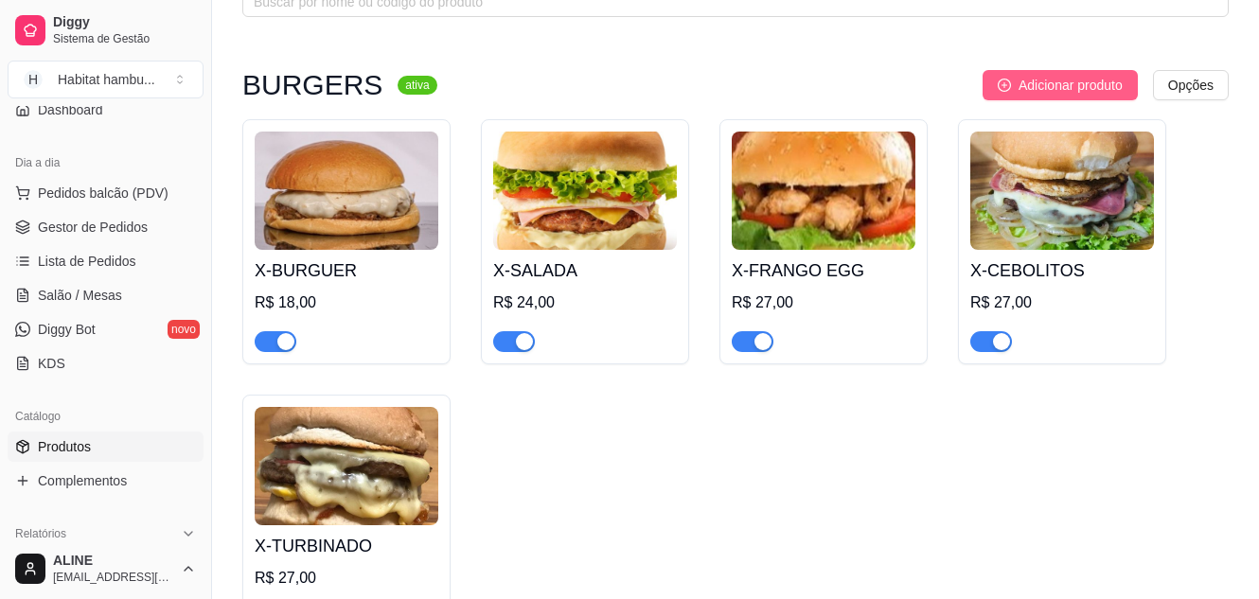
click at [1063, 89] on span "Adicionar produto" at bounding box center [1071, 85] width 104 height 21
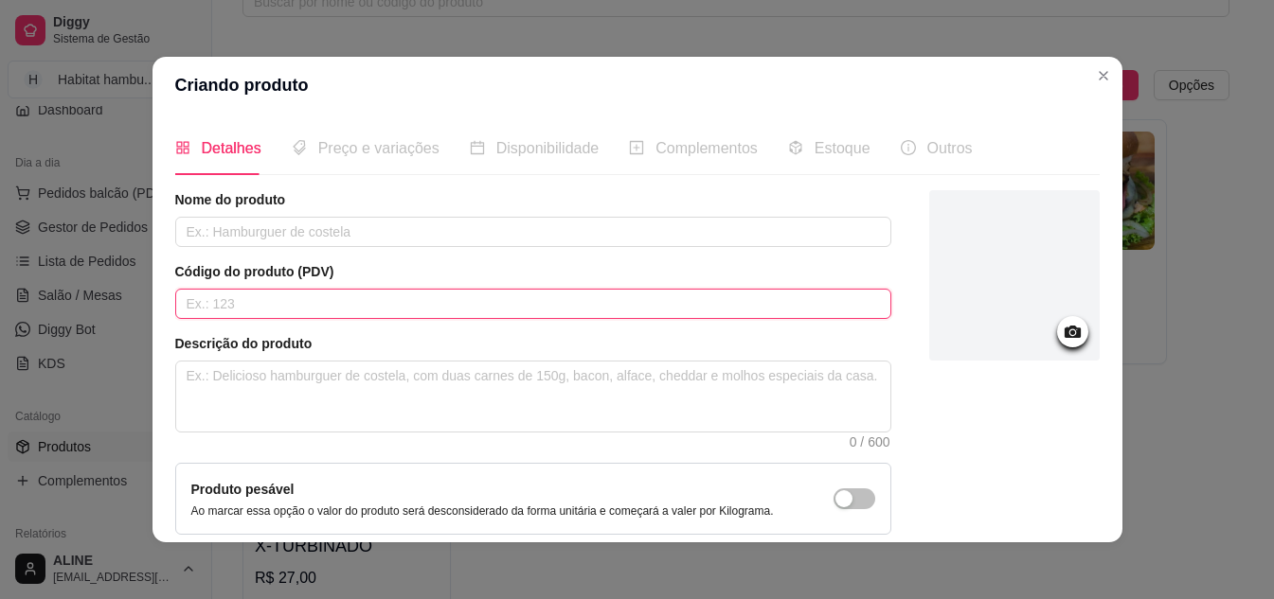
click at [268, 302] on input "text" at bounding box center [533, 304] width 716 height 30
paste input "Pão de x, hambúrguer, calabresa, ovo, bacon, presunto, queijo mussarela, alface…"
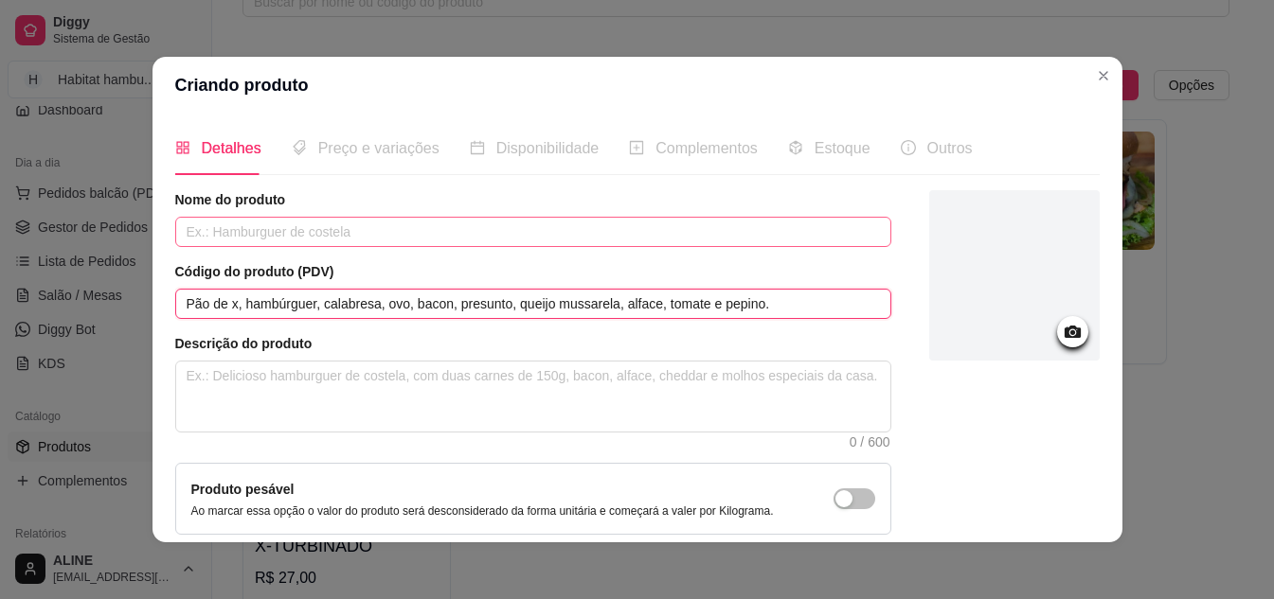
type input "Pão de x, hambúrguer, calabresa, ovo, bacon, presunto, queijo mussarela, alface…"
click at [253, 230] on input "text" at bounding box center [533, 232] width 716 height 30
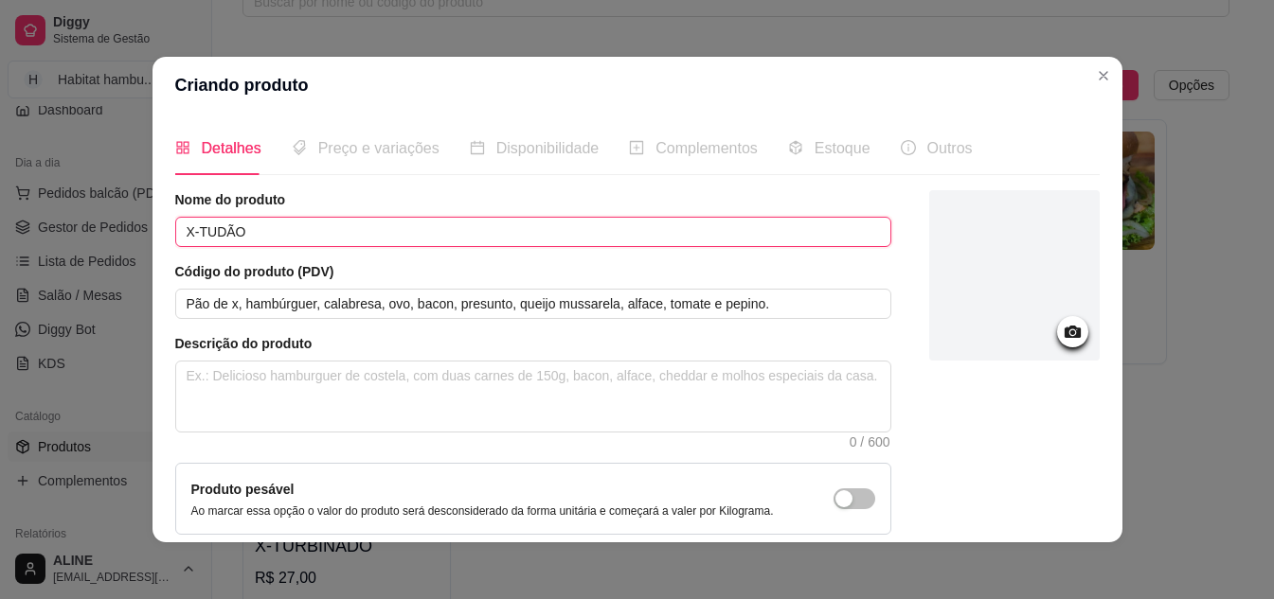
type input "X-TUDÃO"
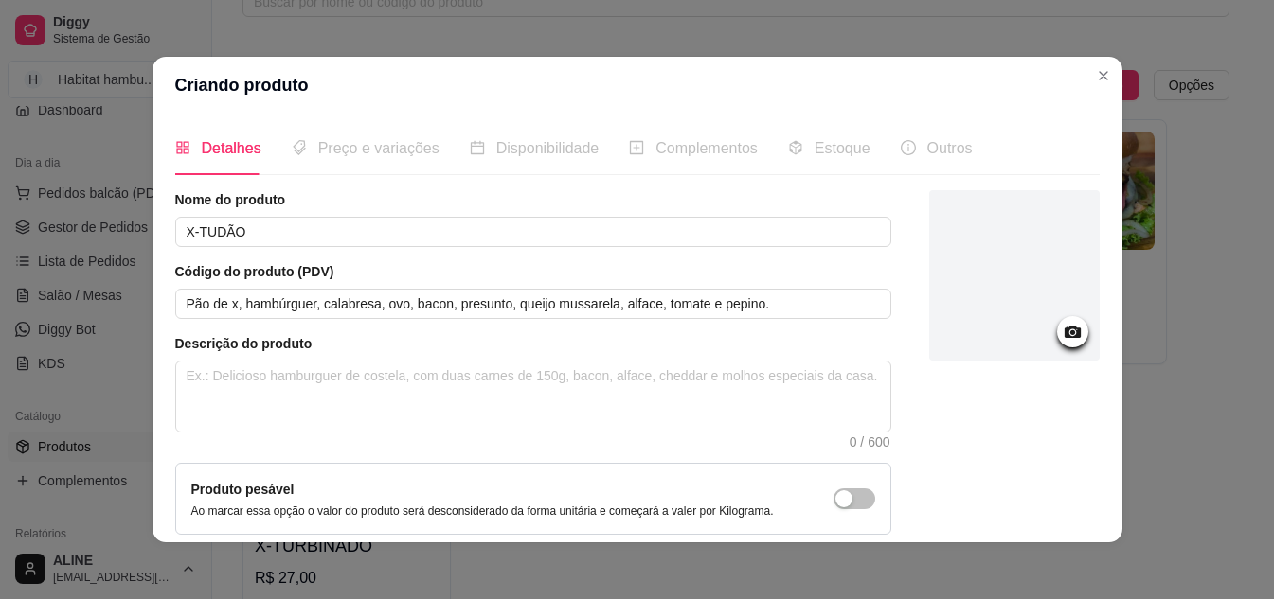
click at [1063, 335] on icon at bounding box center [1071, 332] width 16 height 12
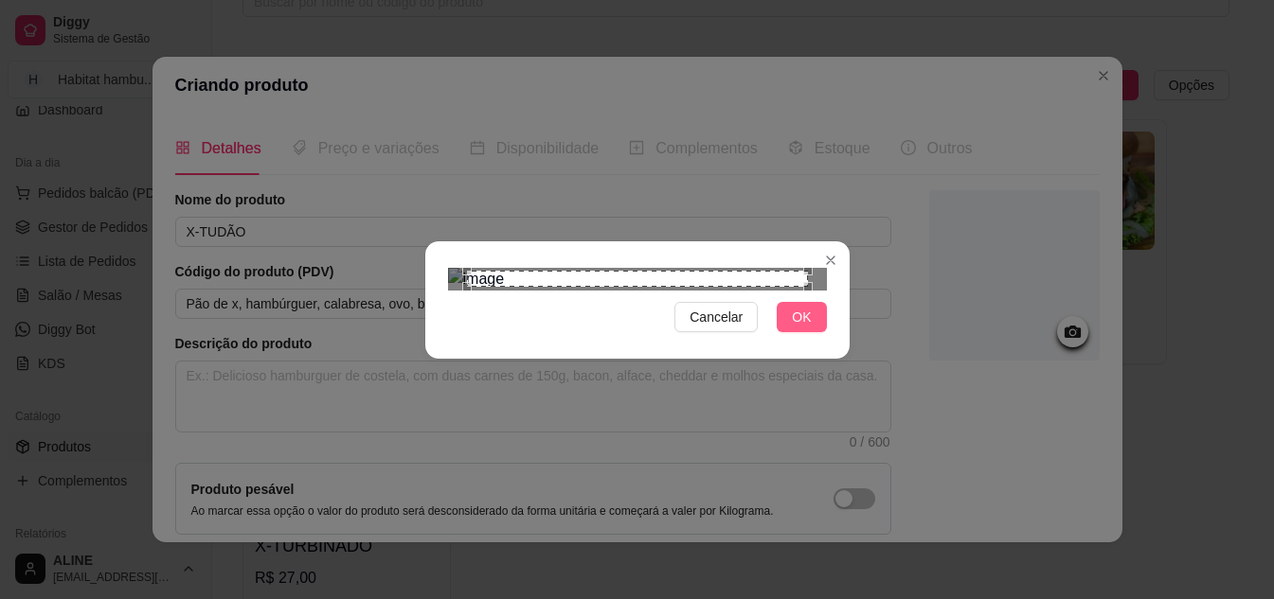
click at [797, 328] on span "OK" at bounding box center [801, 317] width 19 height 21
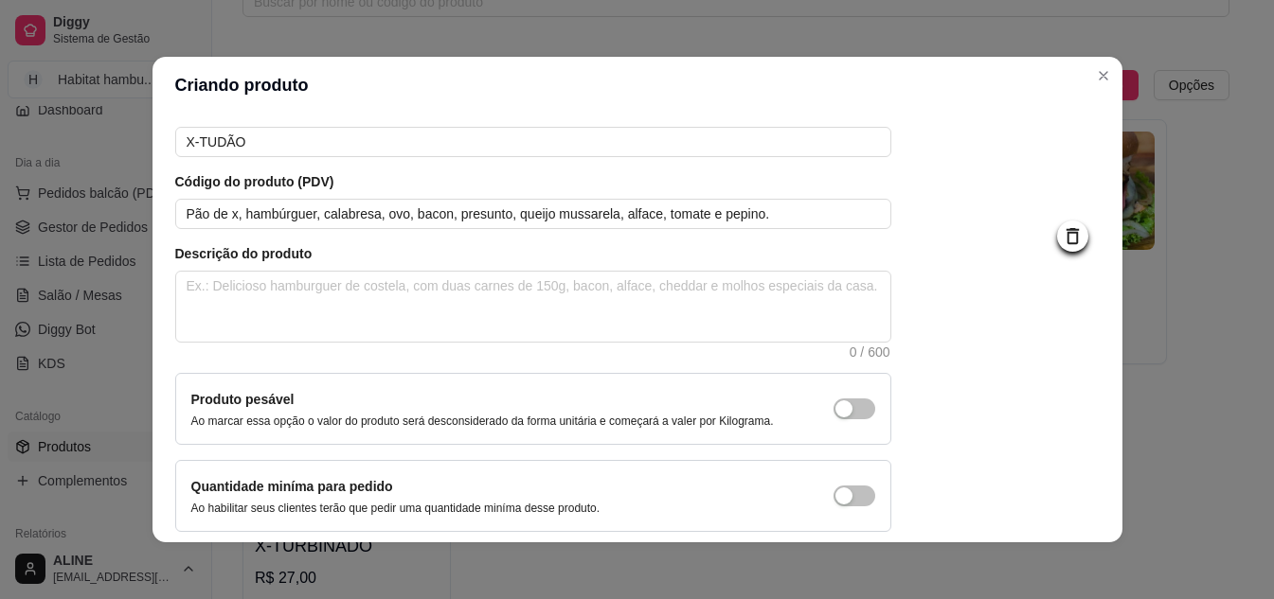
scroll to position [87, 0]
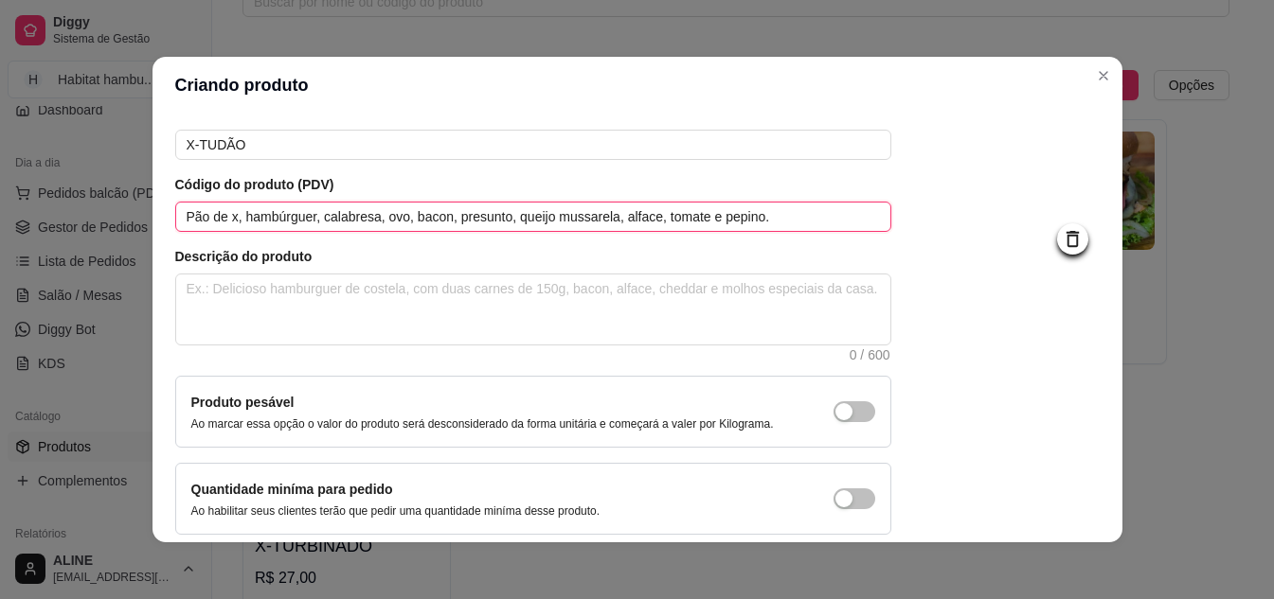
drag, startPoint x: 755, startPoint y: 220, endPoint x: 169, endPoint y: 229, distance: 585.2
click at [175, 229] on input "Pão de x, hambúrguer, calabresa, ovo, bacon, presunto, queijo mussarela, alface…" at bounding box center [533, 217] width 716 height 30
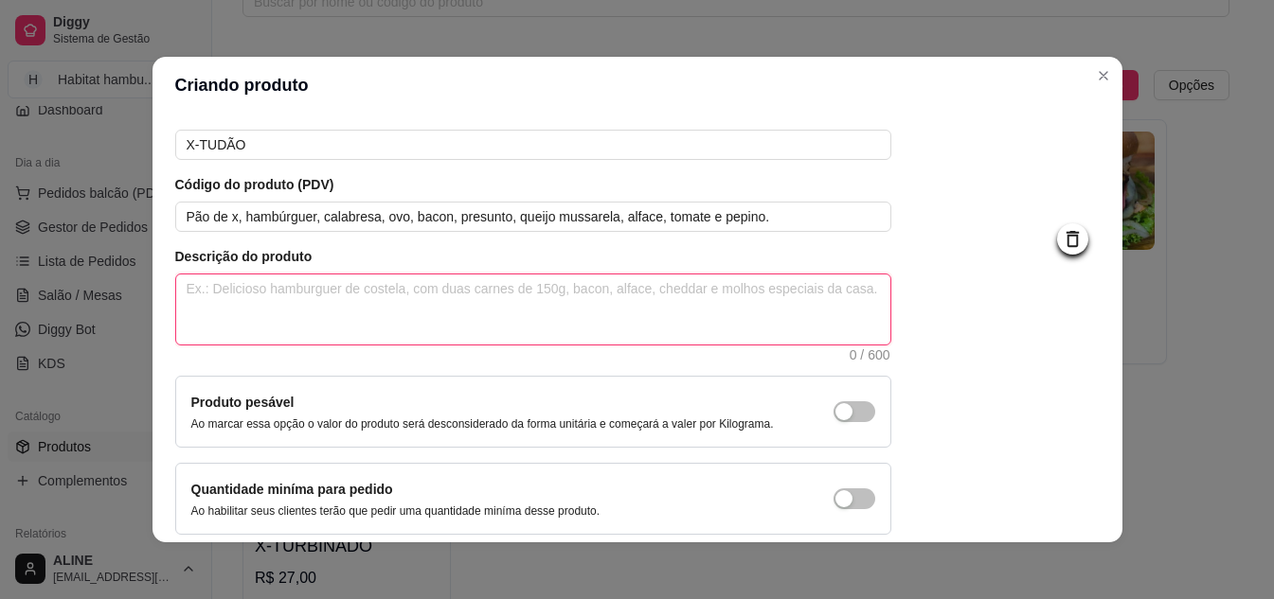
click at [218, 302] on textarea at bounding box center [533, 310] width 714 height 70
paste textarea "Pão de x, hambúrguer, calabresa, ovo, bacon, presunto, queijo mussarela, alface…"
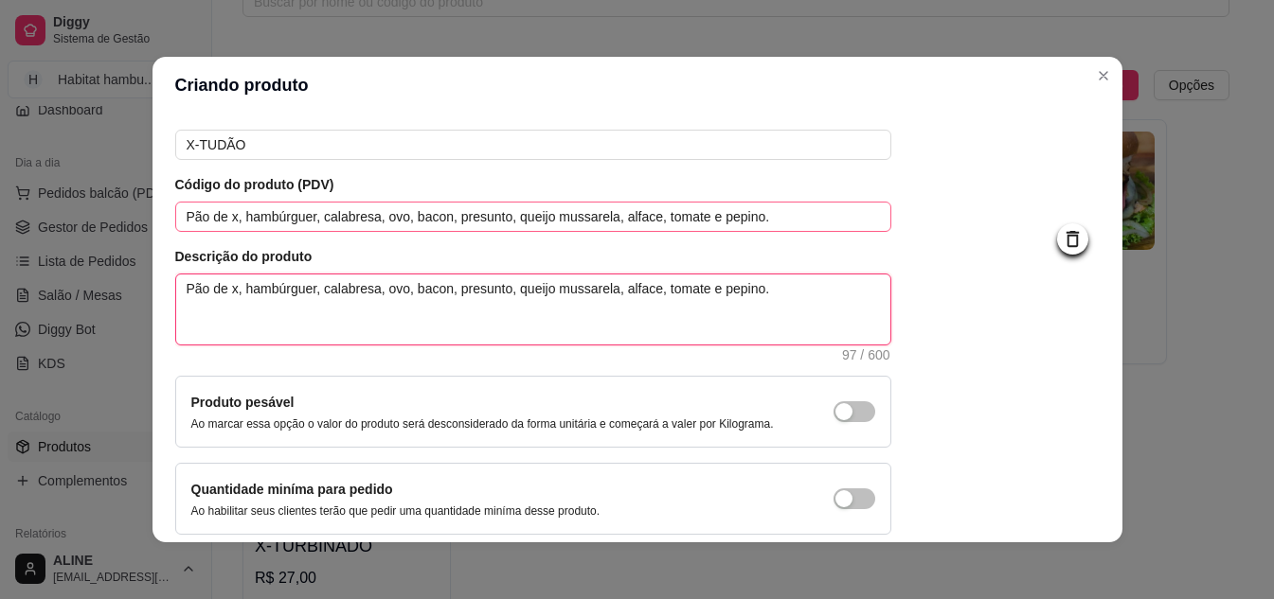
type textarea "Pão de x, hambúrguer, calabresa, ovo, bacon, presunto, queijo mussarela, alface…"
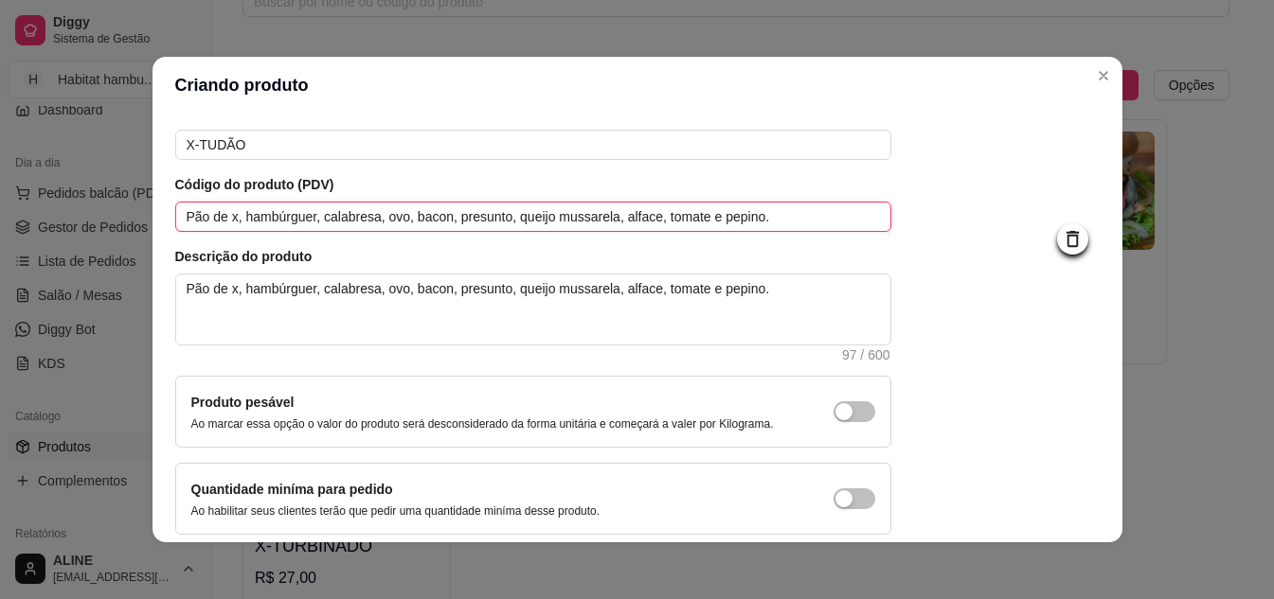
drag, startPoint x: 754, startPoint y: 215, endPoint x: 37, endPoint y: 224, distance: 716.8
click at [37, 224] on div "Criando produto Detalhes Preço e variações Disponibilidade Complementos Estoque…" at bounding box center [637, 299] width 1274 height 599
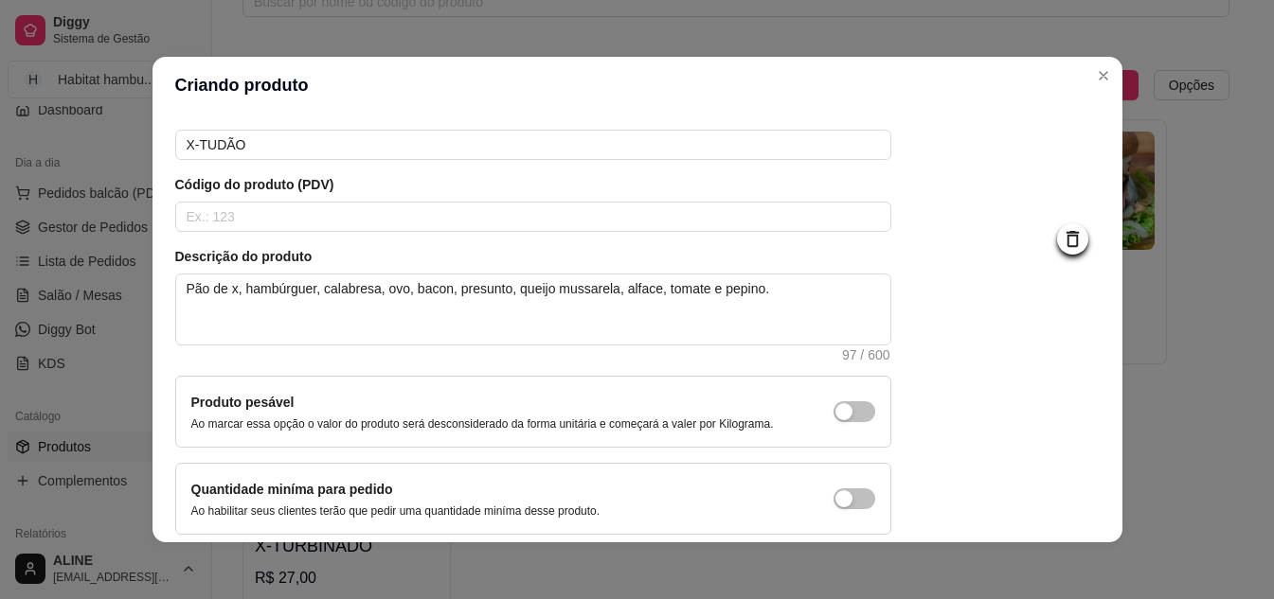
scroll to position [171, 0]
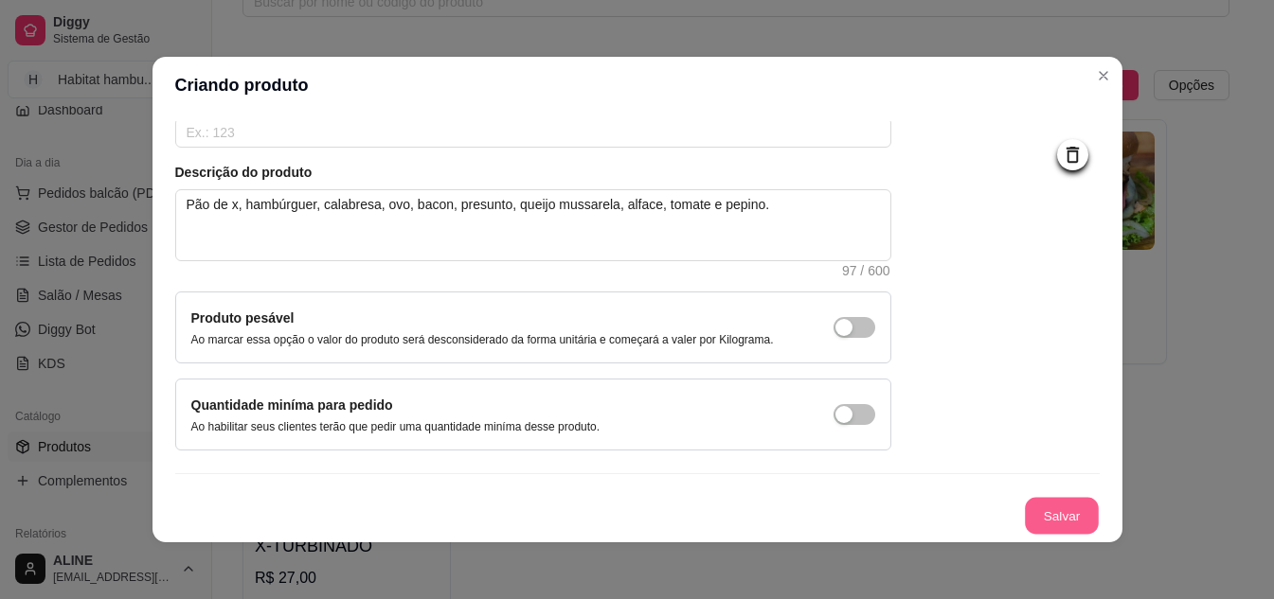
click at [1040, 513] on button "Salvar" at bounding box center [1062, 516] width 74 height 37
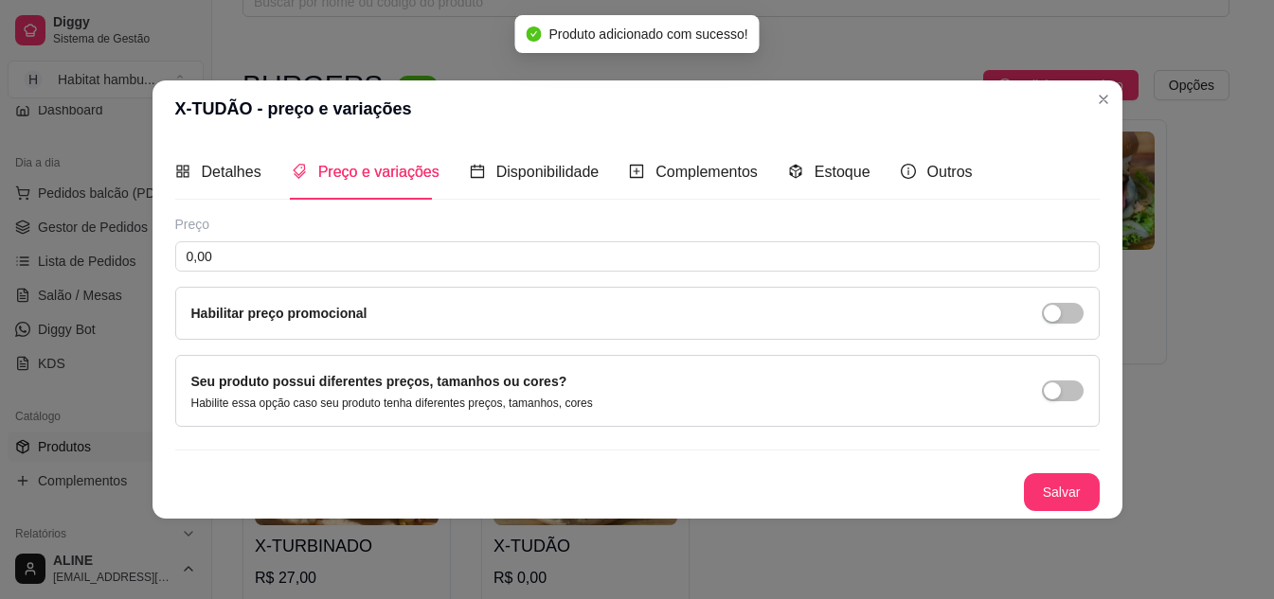
scroll to position [0, 0]
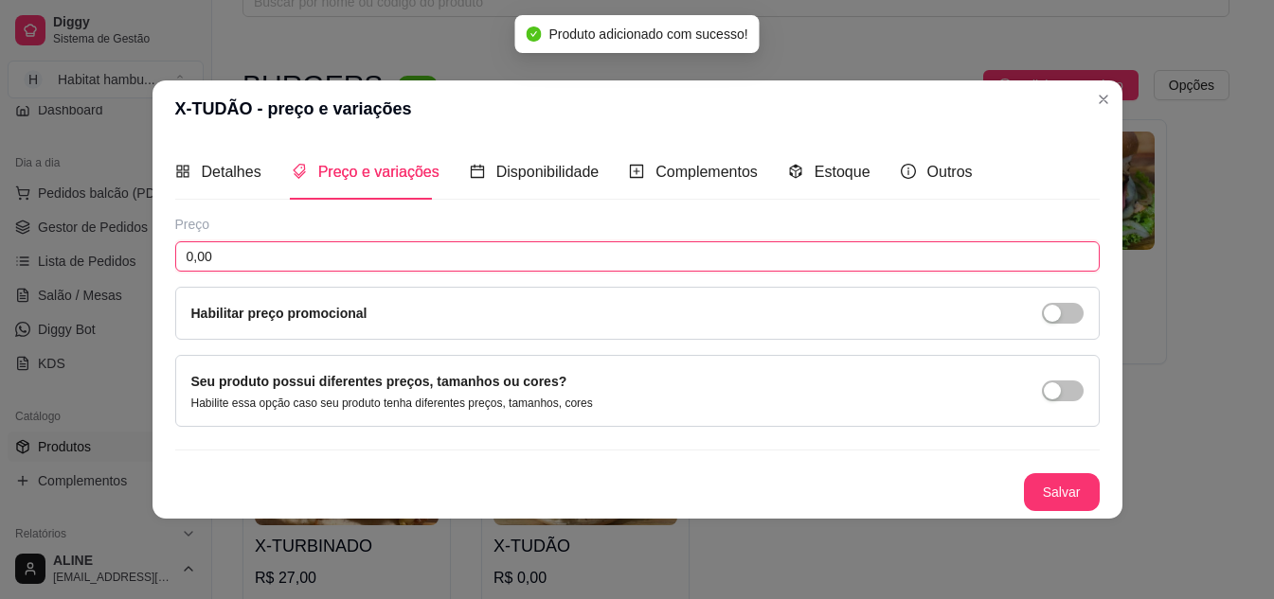
click at [244, 257] on input "0,00" at bounding box center [637, 256] width 924 height 30
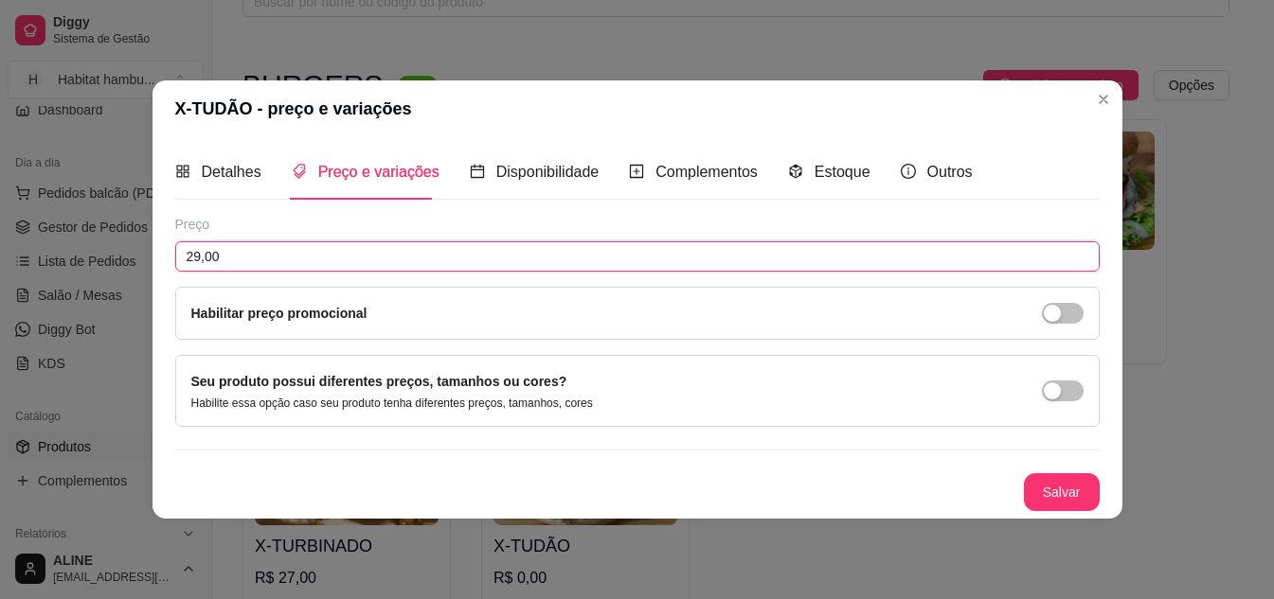
click at [244, 257] on input "29,00" at bounding box center [637, 256] width 924 height 30
type input "29,00"
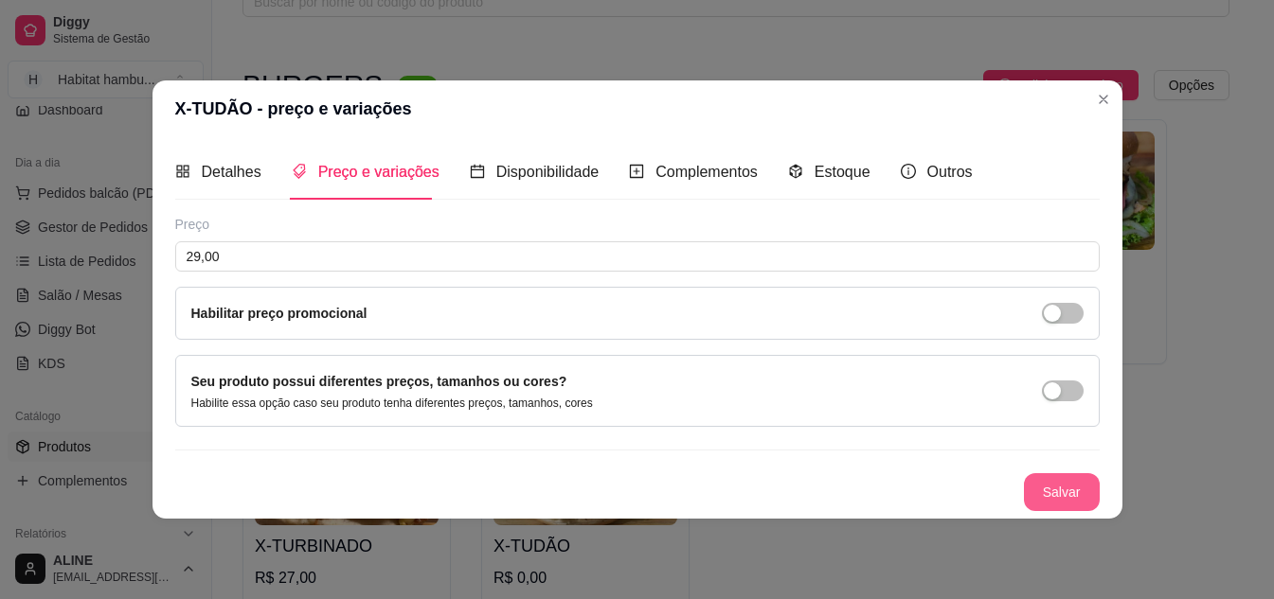
click at [1070, 501] on button "Salvar" at bounding box center [1062, 492] width 76 height 38
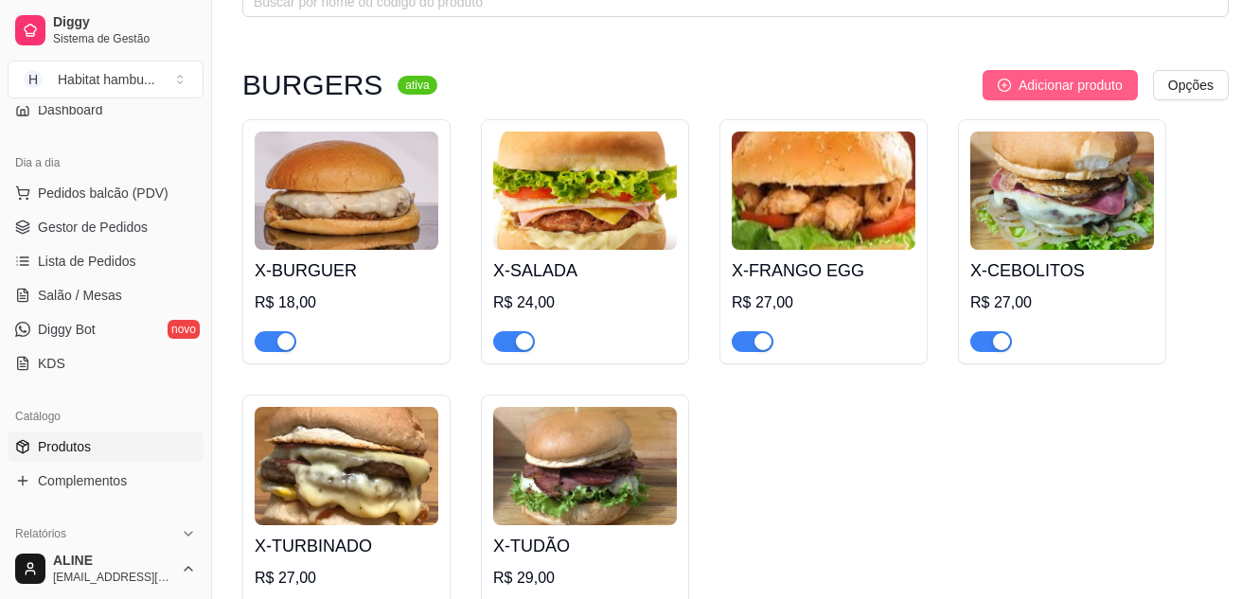
click at [1061, 94] on span "Adicionar produto" at bounding box center [1071, 85] width 104 height 21
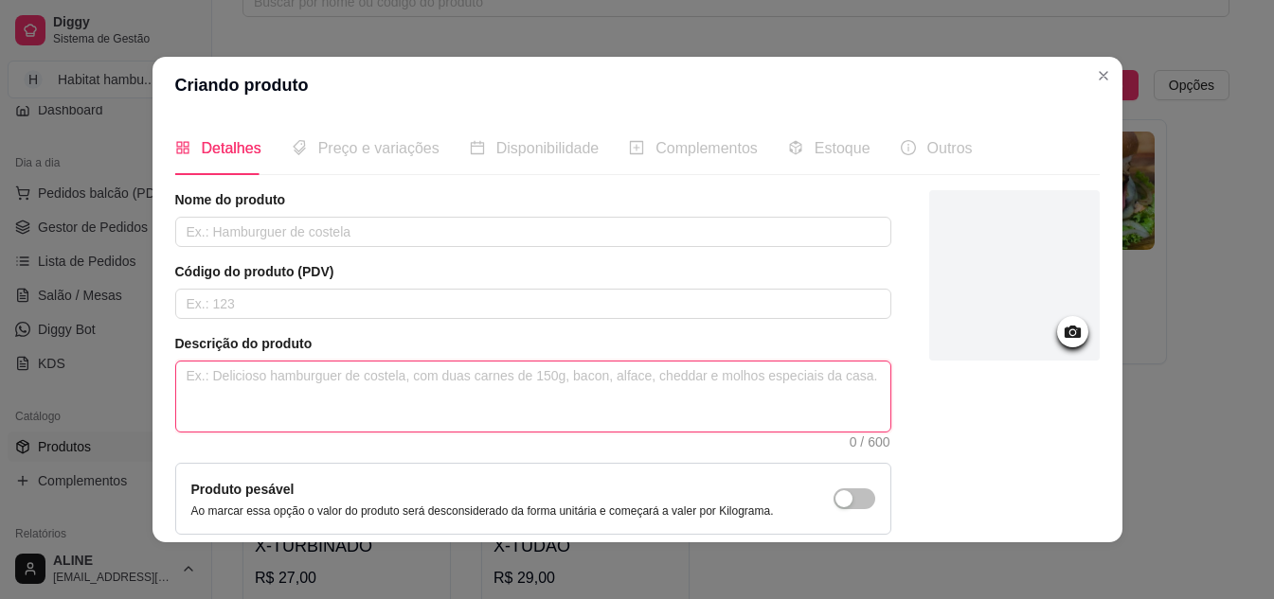
click at [274, 369] on textarea at bounding box center [533, 397] width 714 height 70
paste textarea "Pão de x, hambúrguer, carne, frango, coração, bacon, ovo, queijo, presunto, mil…"
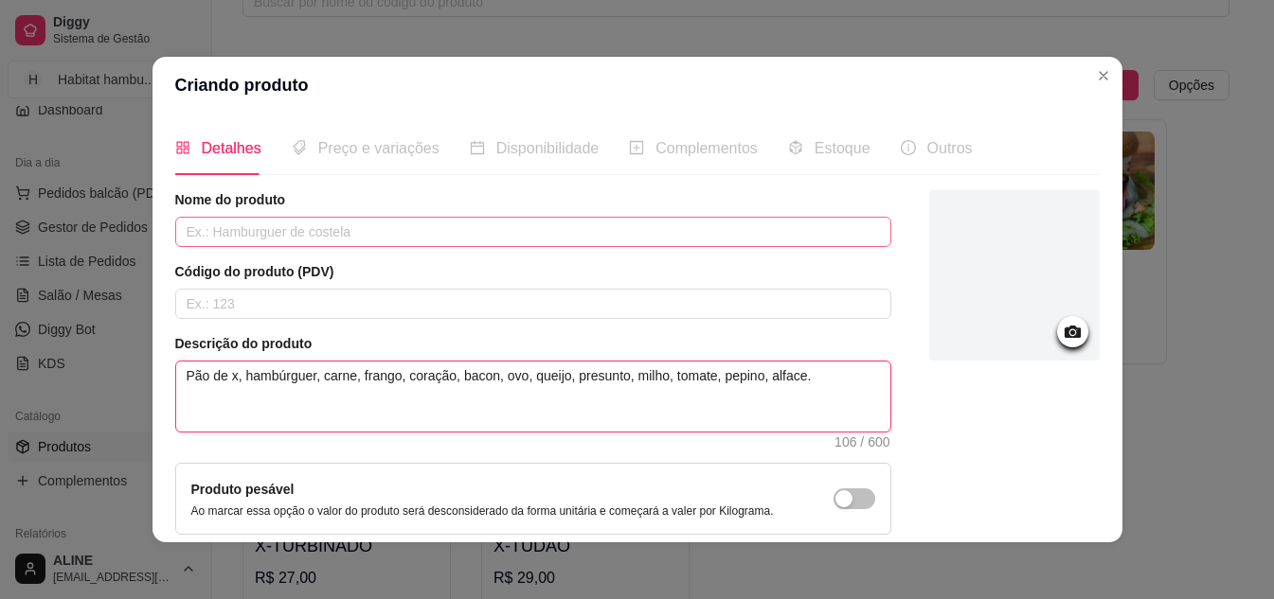
type textarea "Pão de x, hambúrguer, carne, frango, coração, bacon, ovo, queijo, presunto, mil…"
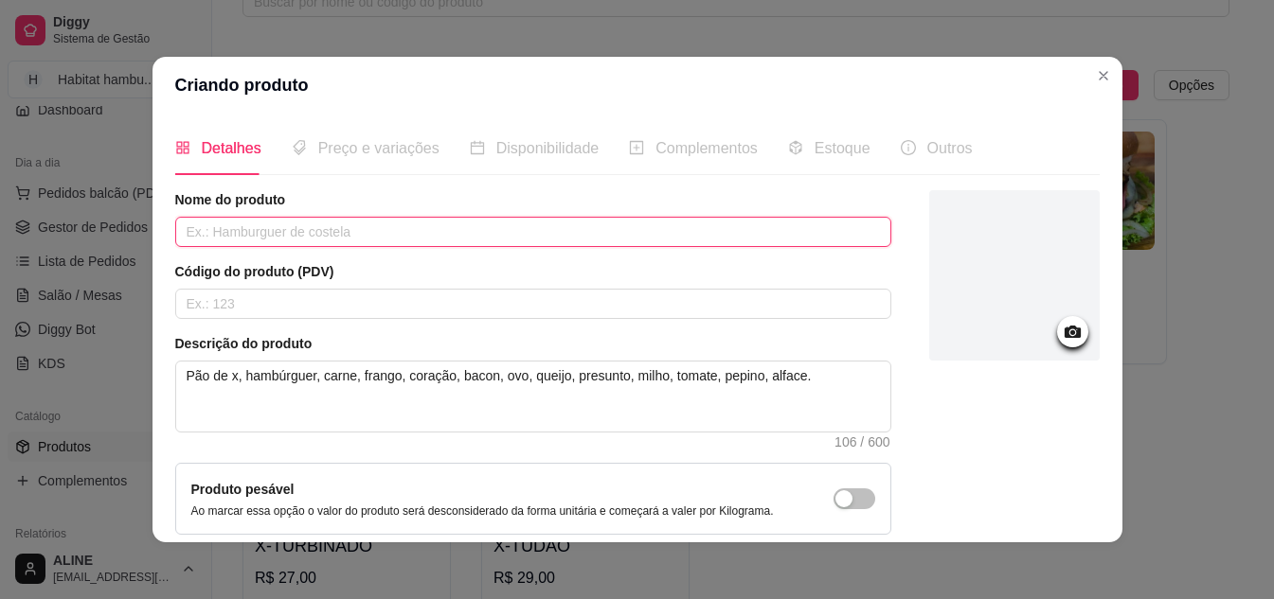
click at [251, 226] on input "text" at bounding box center [533, 232] width 716 height 30
type input "H"
type input "X-BAGUNÇADO"
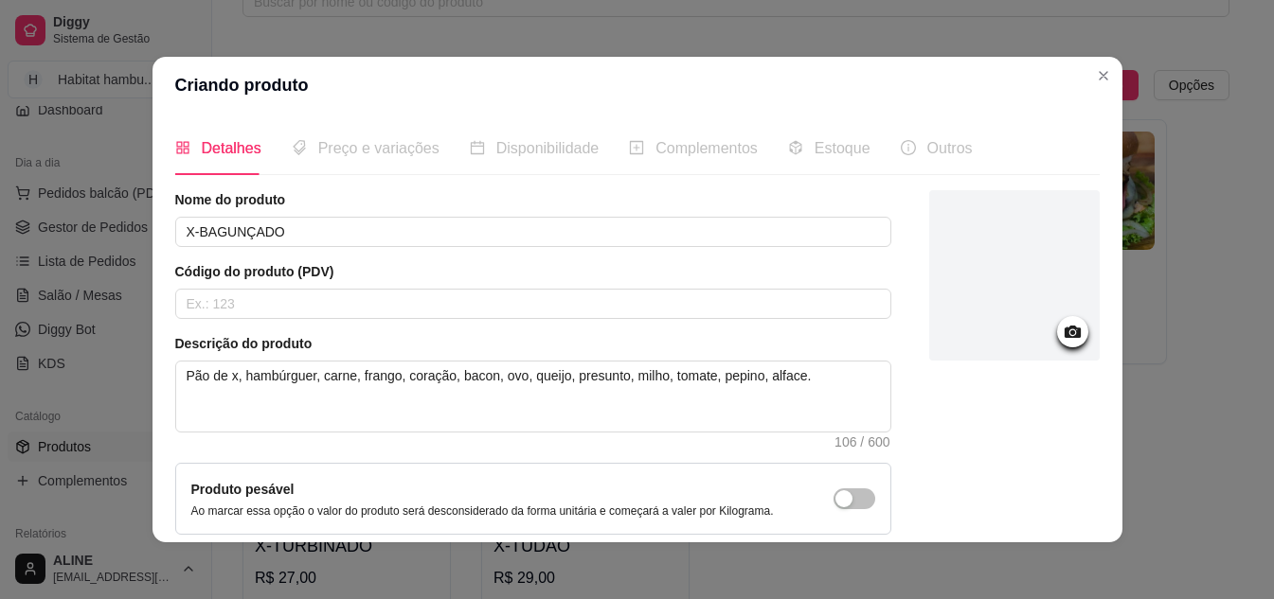
click at [1061, 339] on icon at bounding box center [1072, 332] width 22 height 22
